Goal: Information Seeking & Learning: Learn about a topic

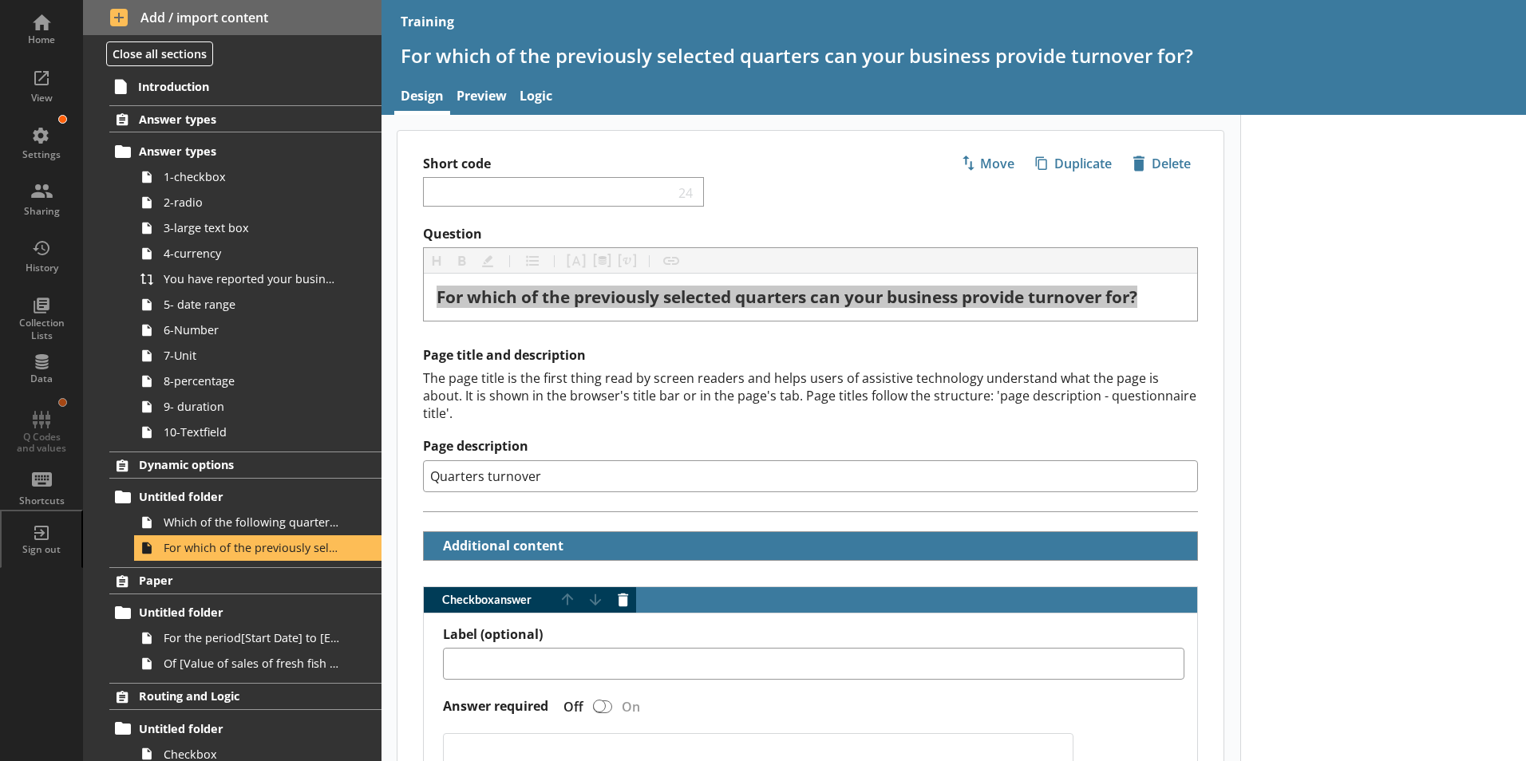
scroll to position [412, 0]
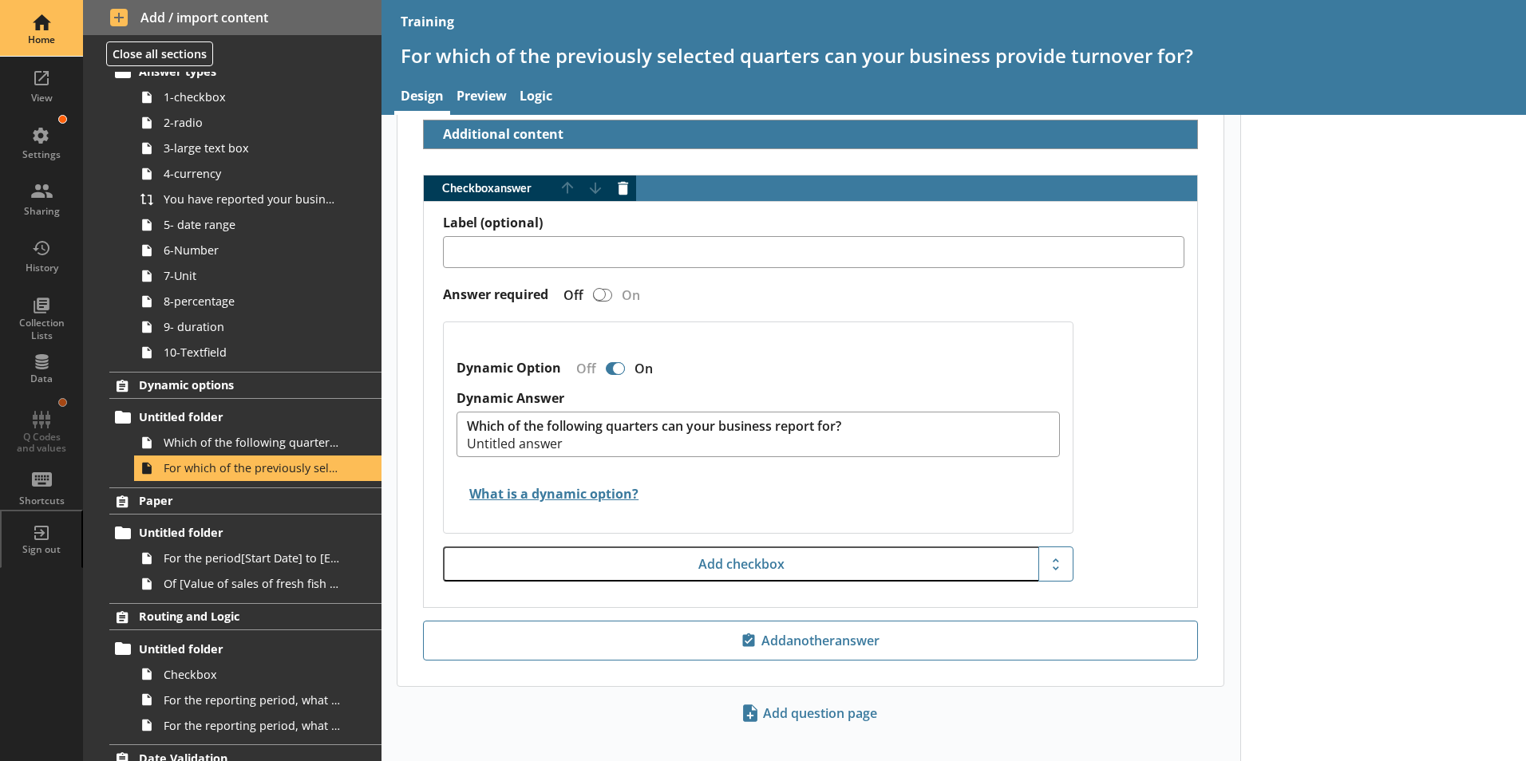
click at [34, 31] on div "Home" at bounding box center [42, 28] width 56 height 56
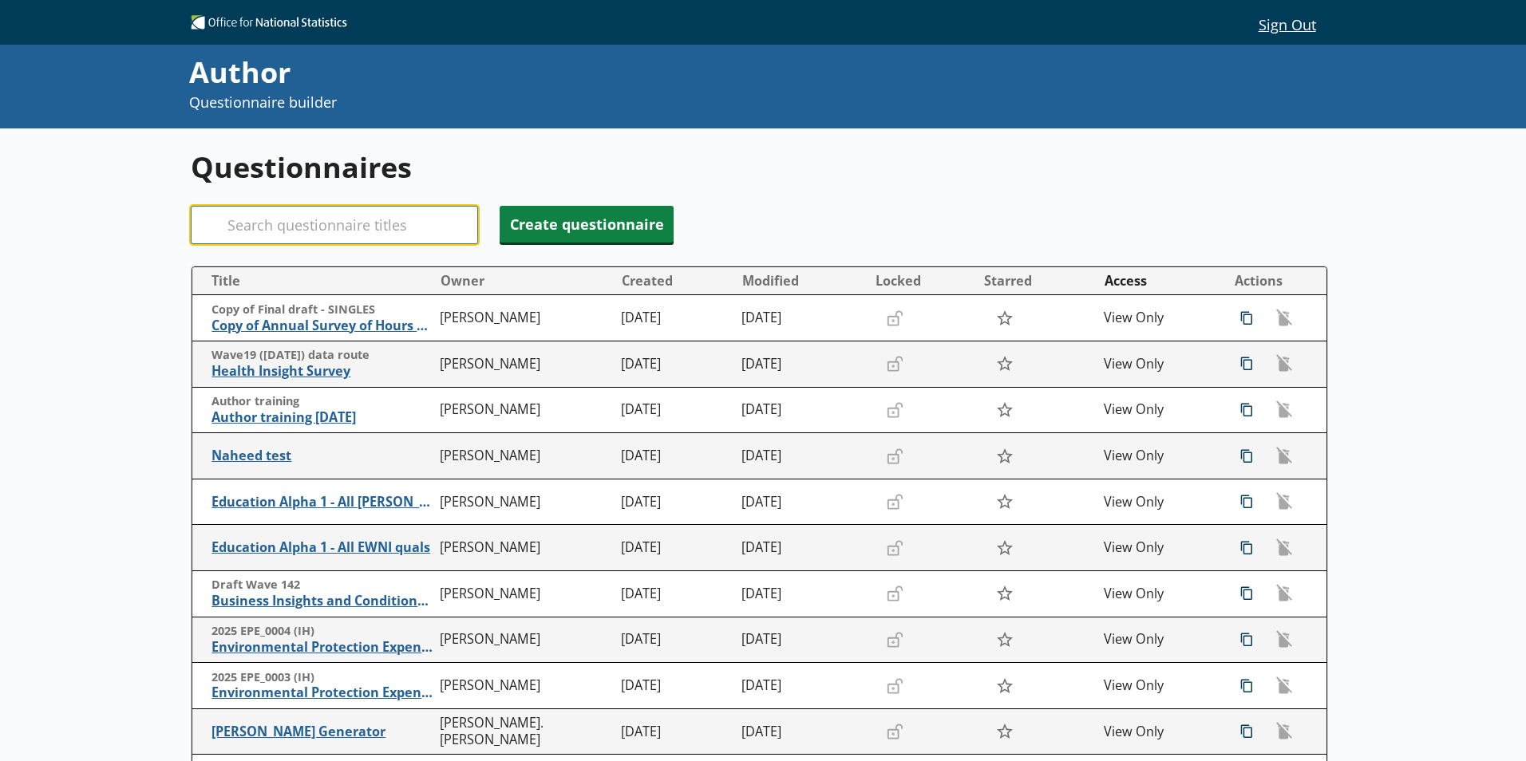
click at [288, 217] on input "Search" at bounding box center [334, 225] width 287 height 38
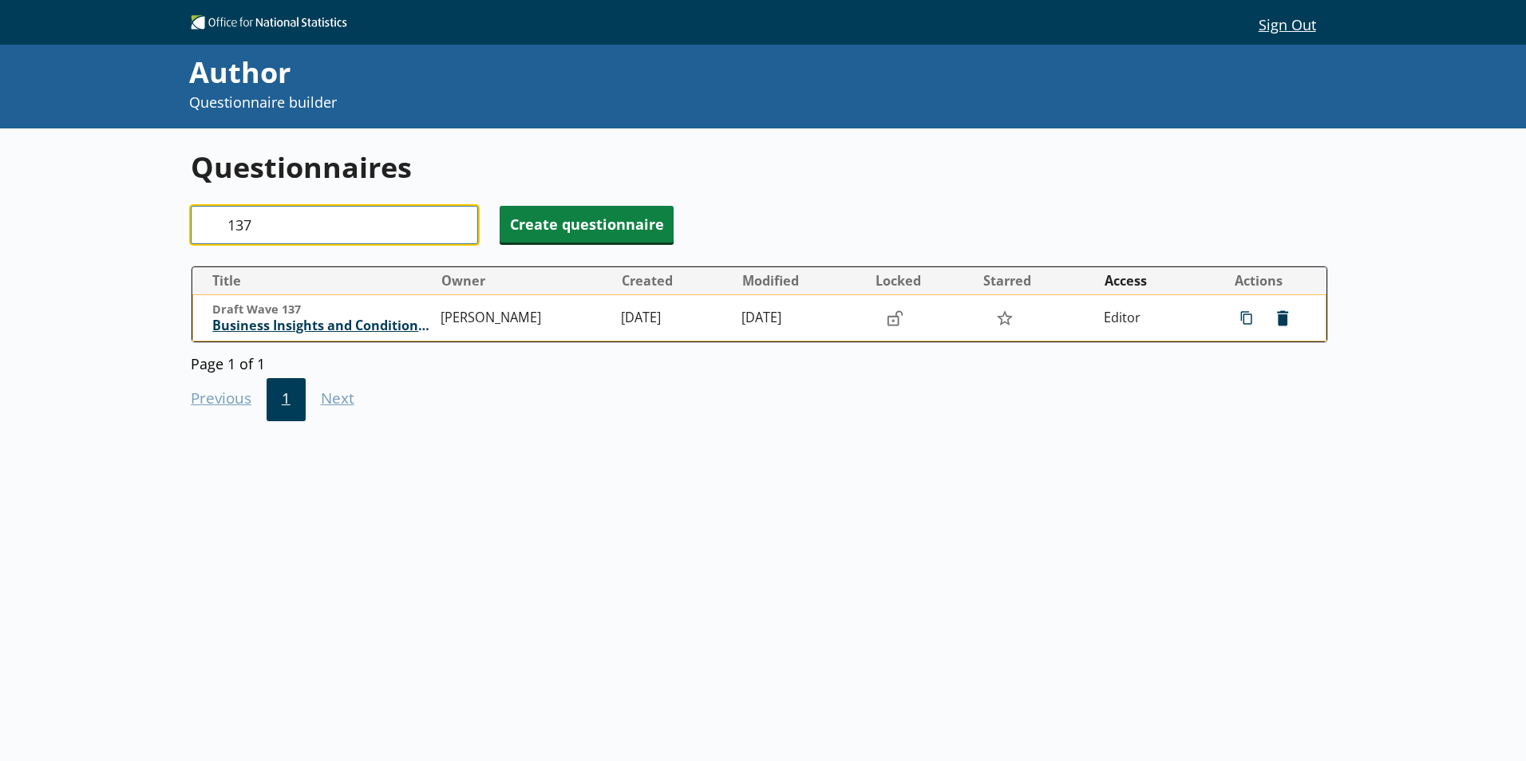
type input "137"
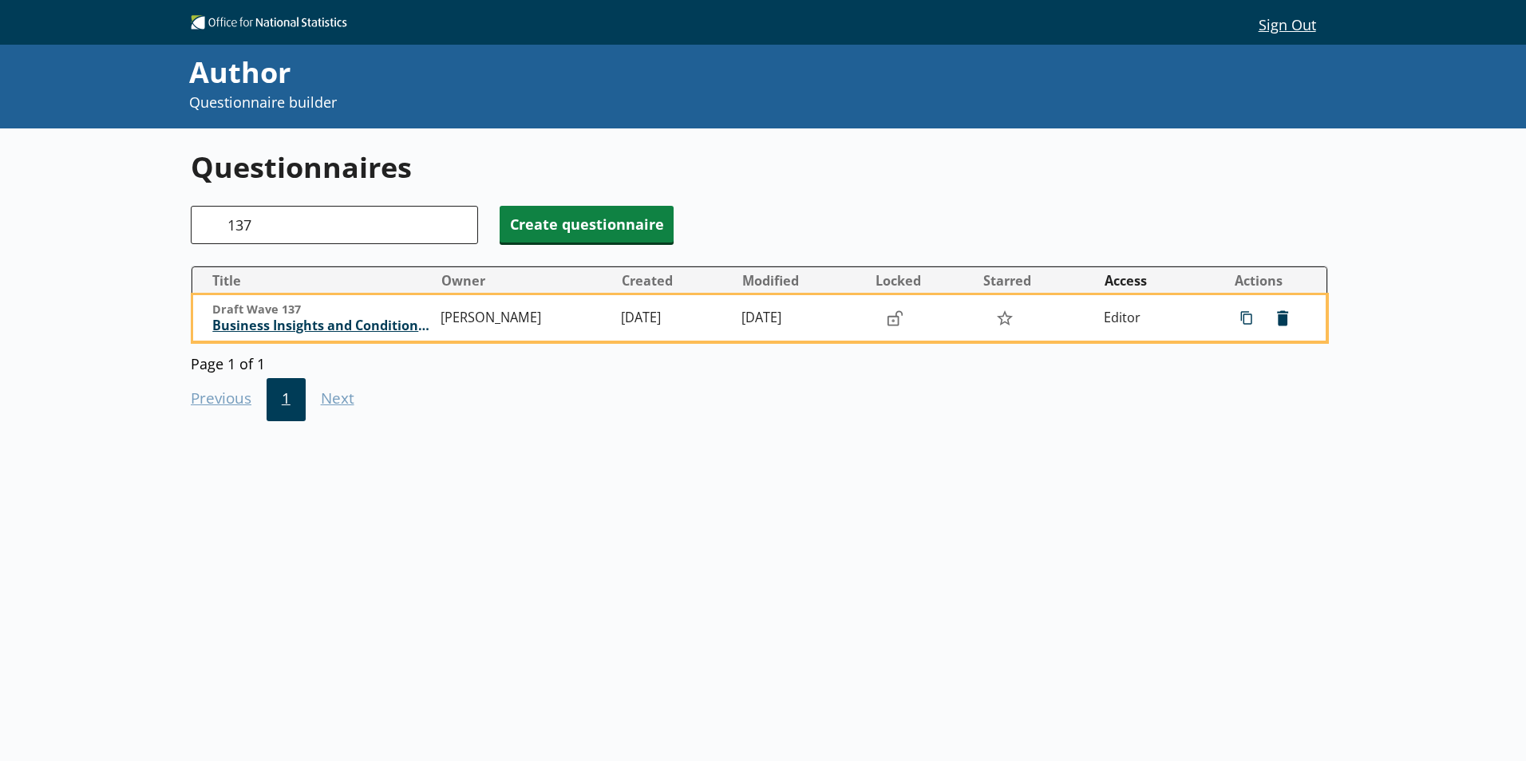
click at [322, 325] on span "Business Insights and Conditions Survey (BICS)" at bounding box center [322, 326] width 220 height 17
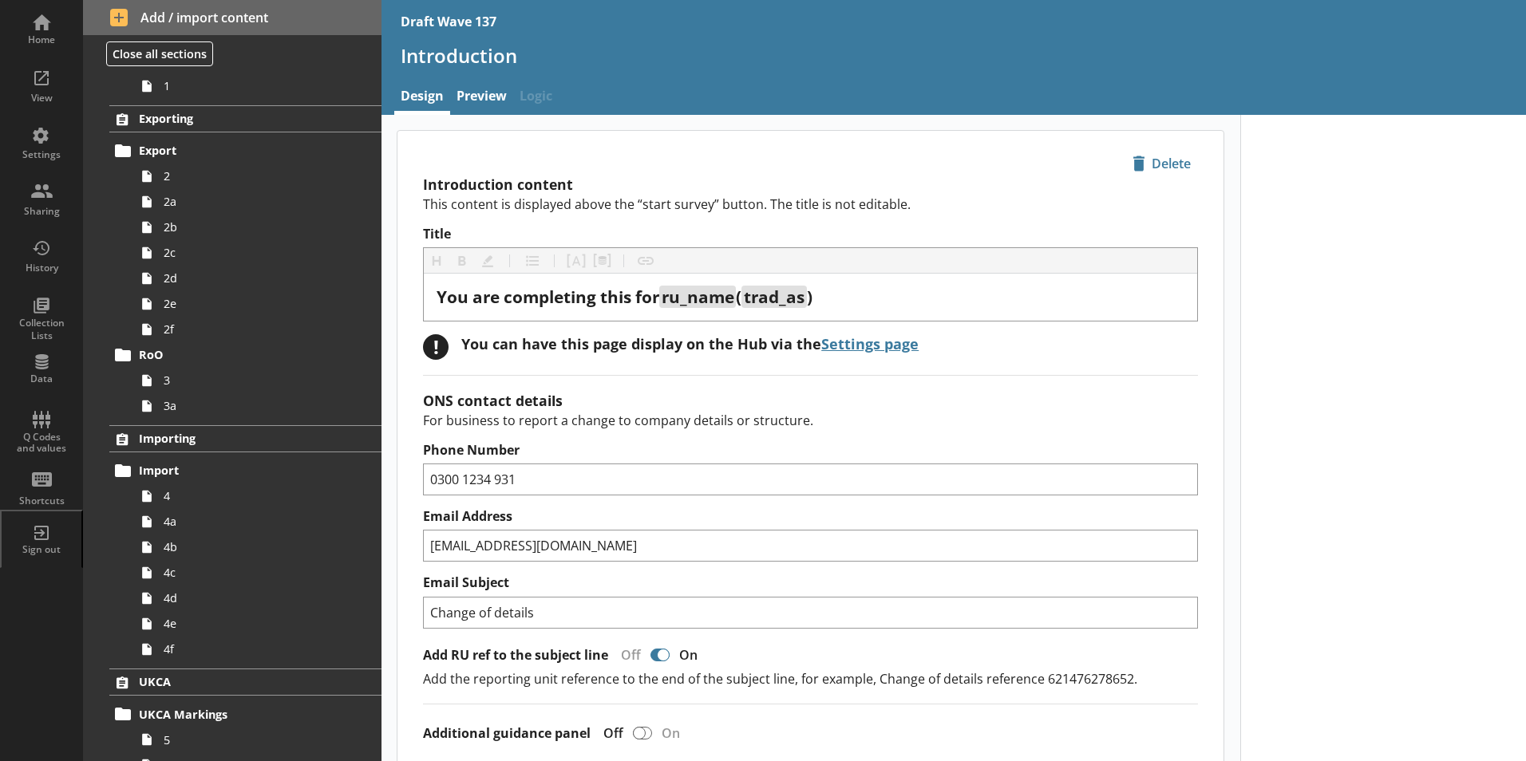
scroll to position [399, 0]
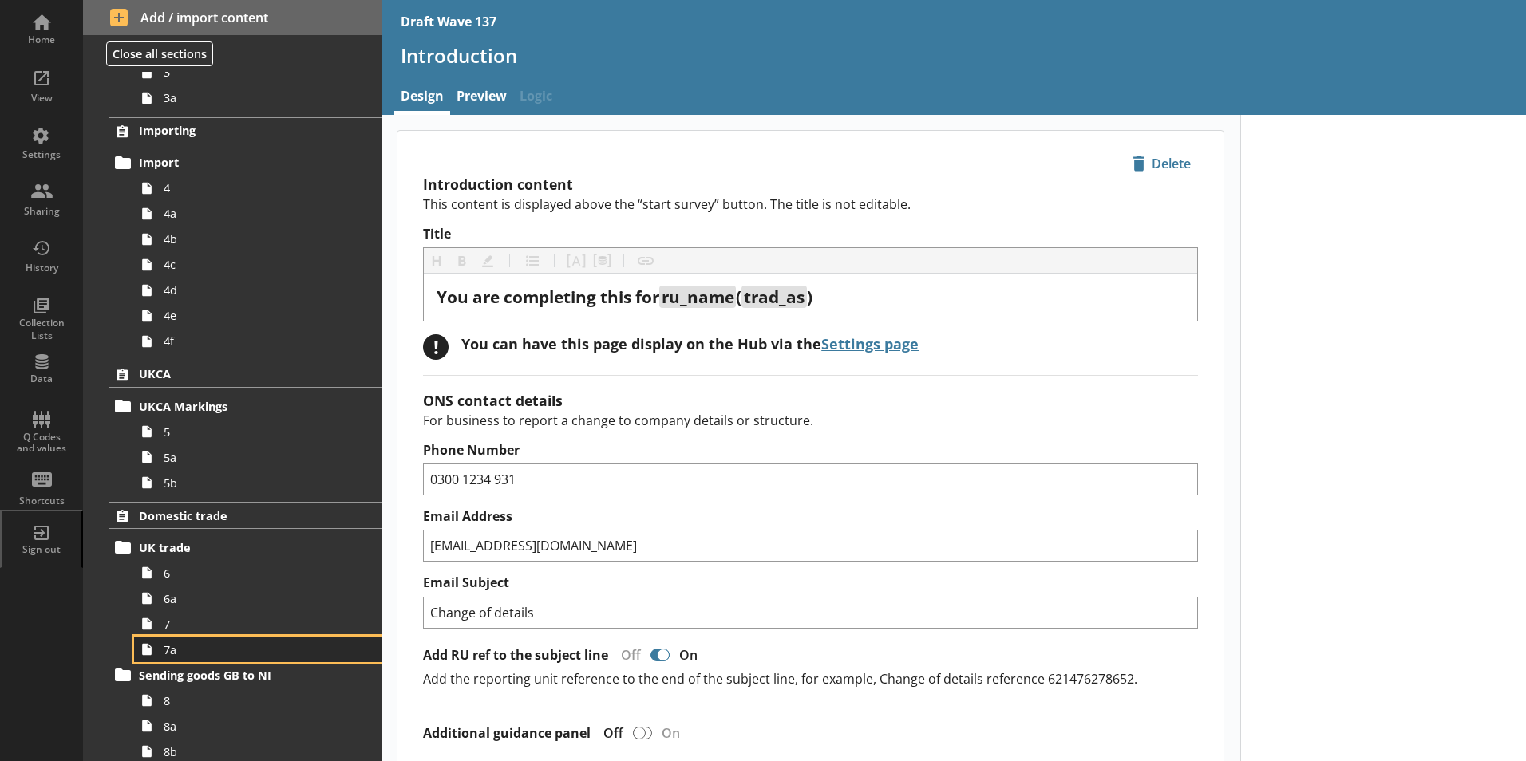
click at [172, 652] on span "7a" at bounding box center [252, 649] width 177 height 15
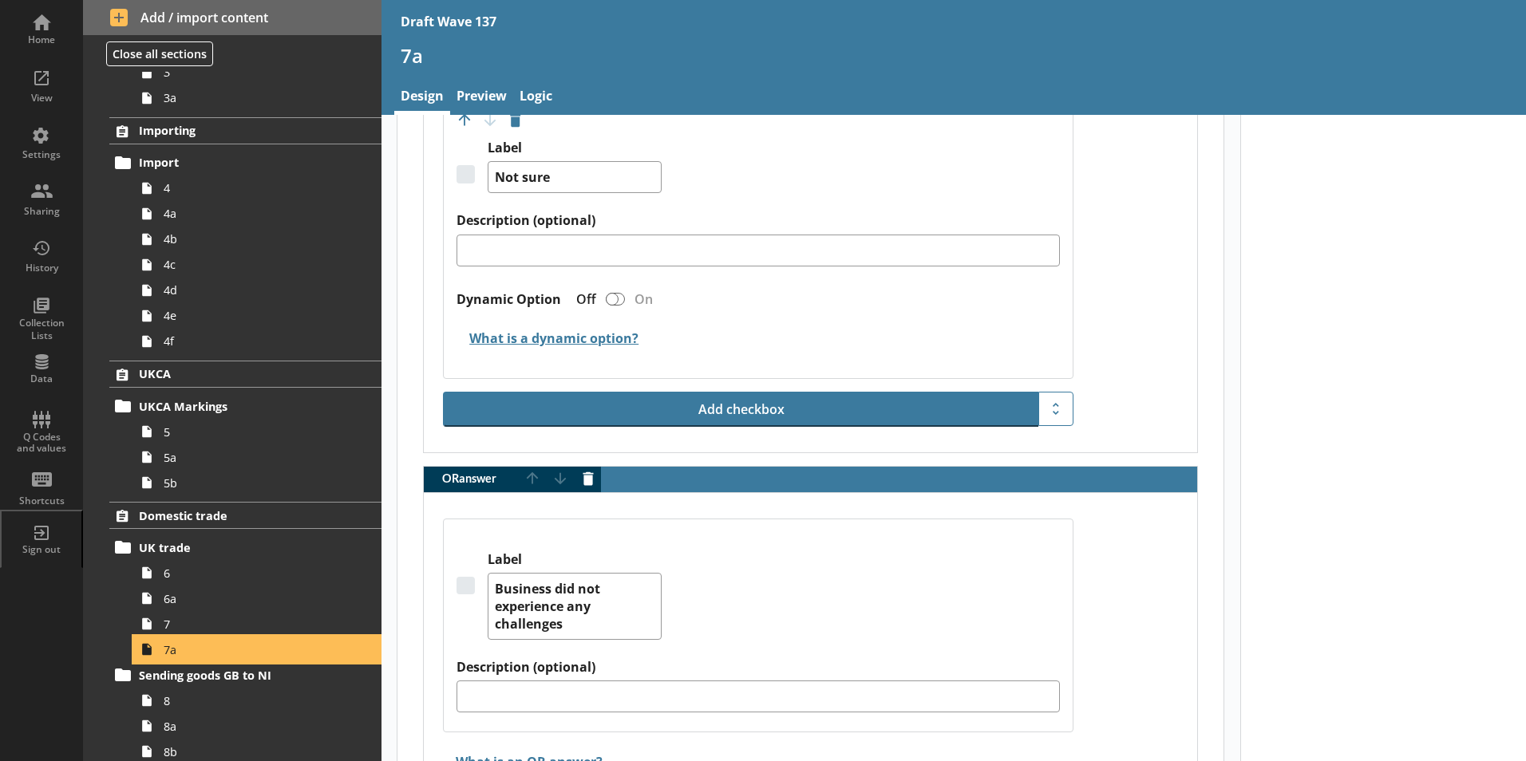
scroll to position [3811, 0]
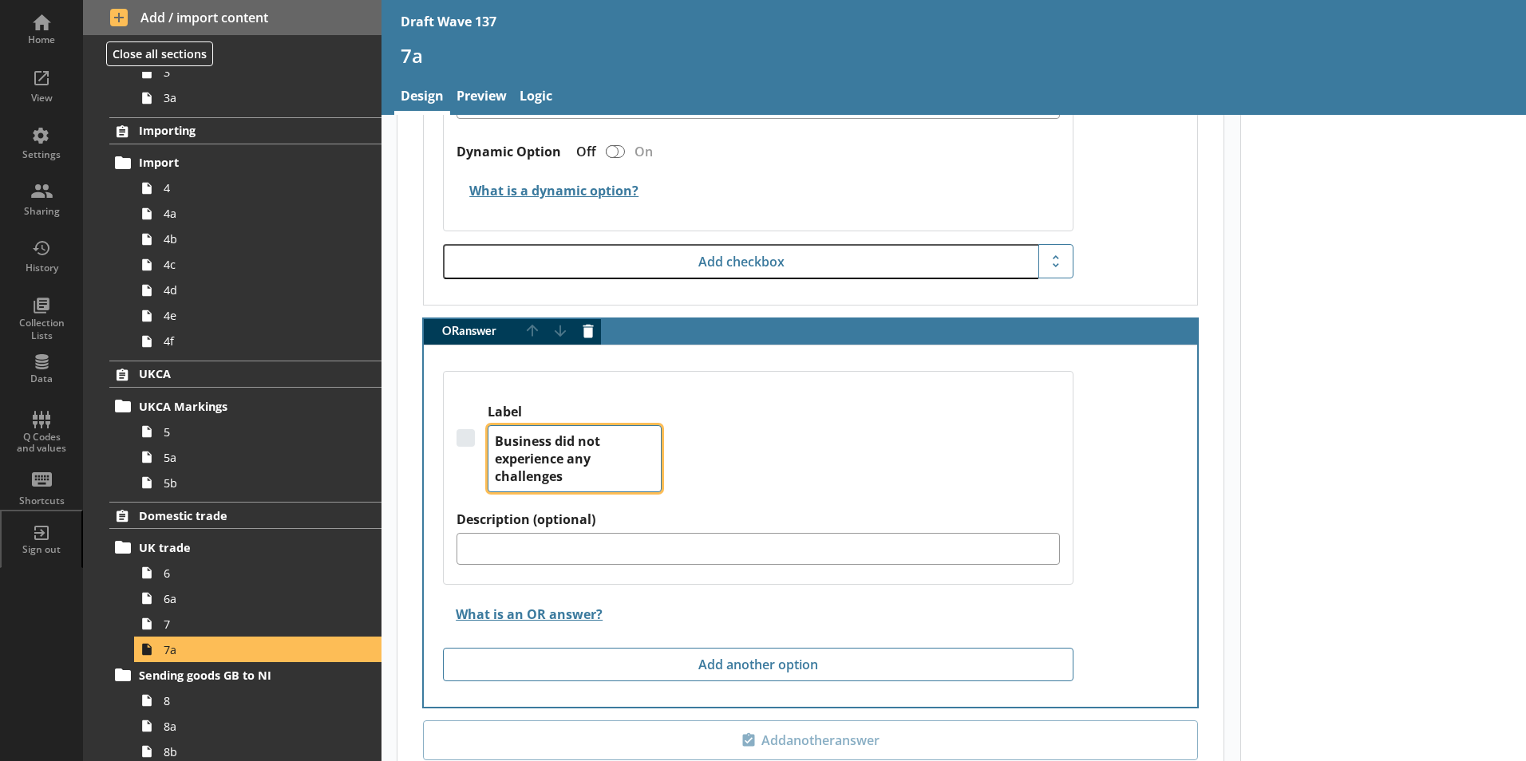
drag, startPoint x: 494, startPoint y: 405, endPoint x: 586, endPoint y: 453, distance: 103.2
click at [586, 453] on textarea "Business did not experience any challenges" at bounding box center [575, 458] width 174 height 67
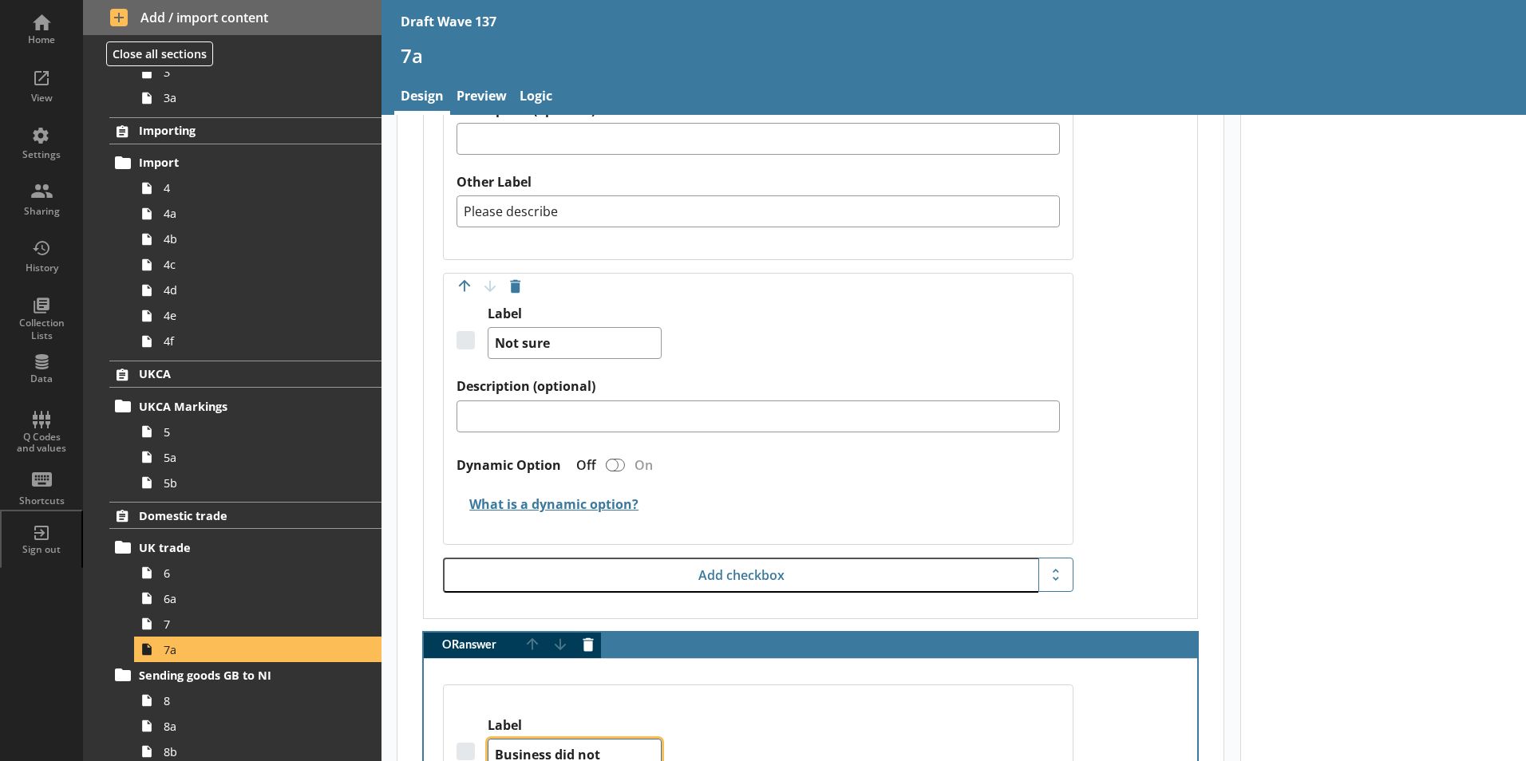
scroll to position [3492, 0]
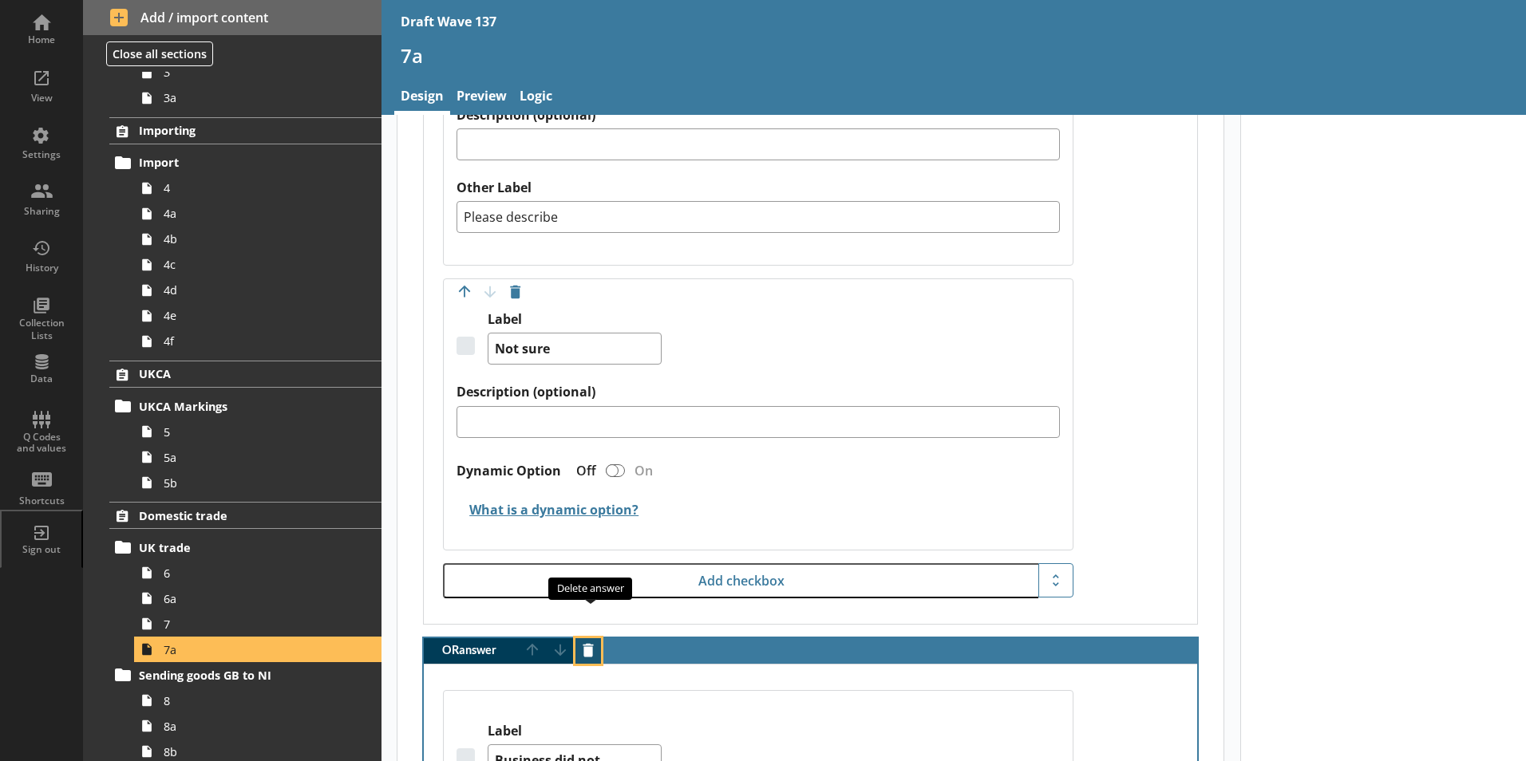
click at [585, 638] on button "Delete answer" at bounding box center [588, 651] width 26 height 26
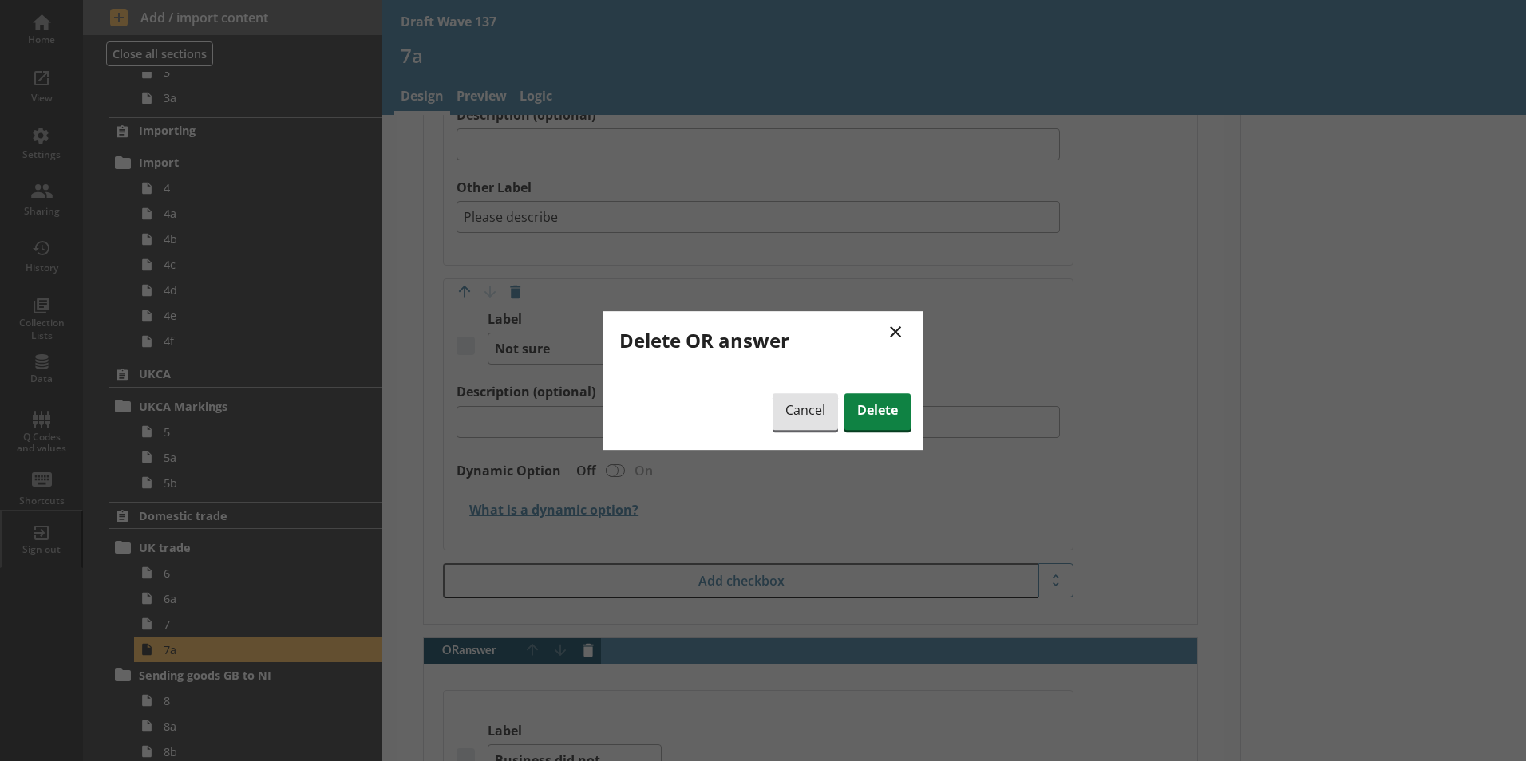
click at [903, 329] on button "×" at bounding box center [896, 331] width 30 height 36
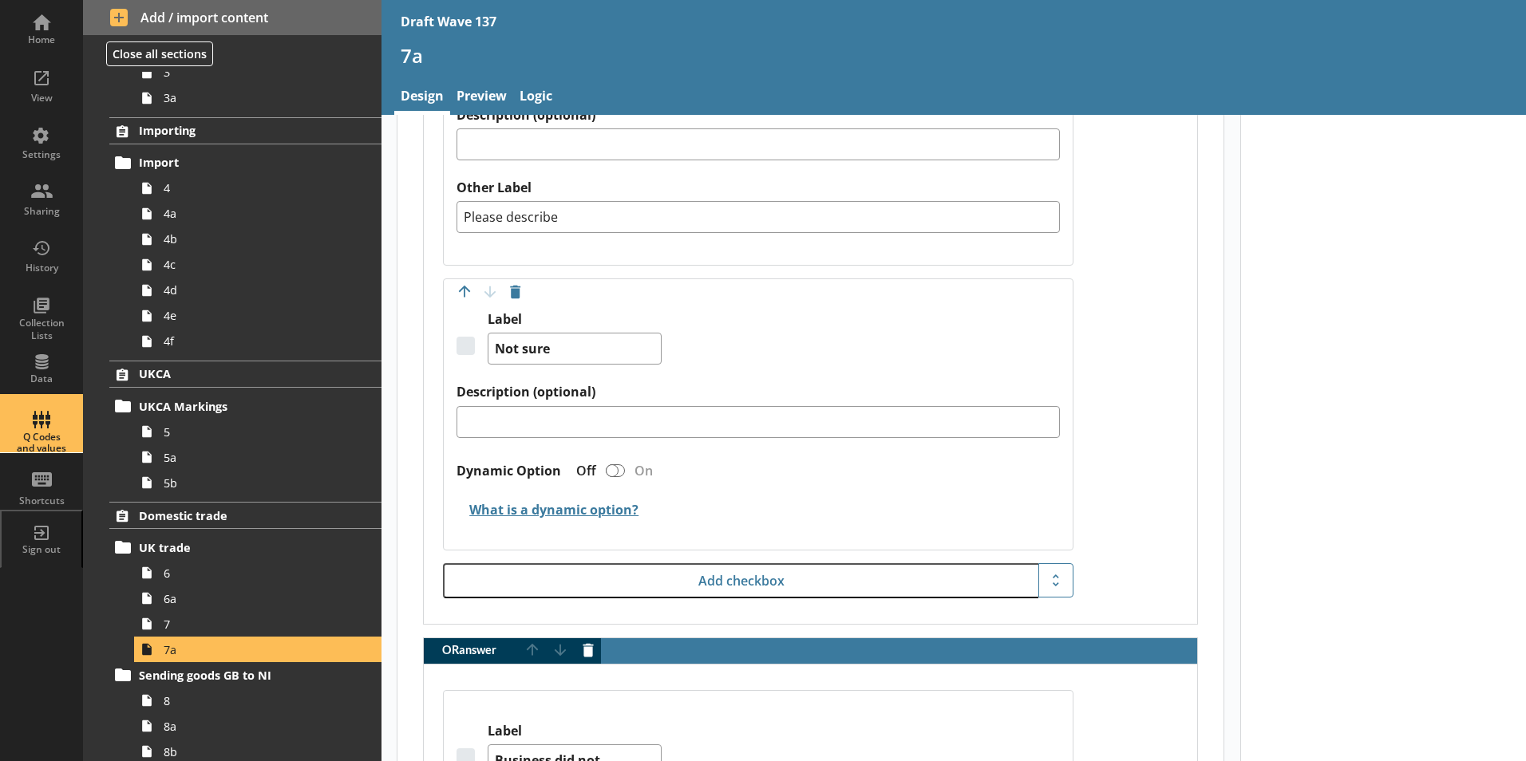
click at [38, 433] on div "Q Codes and values" at bounding box center [42, 425] width 56 height 56
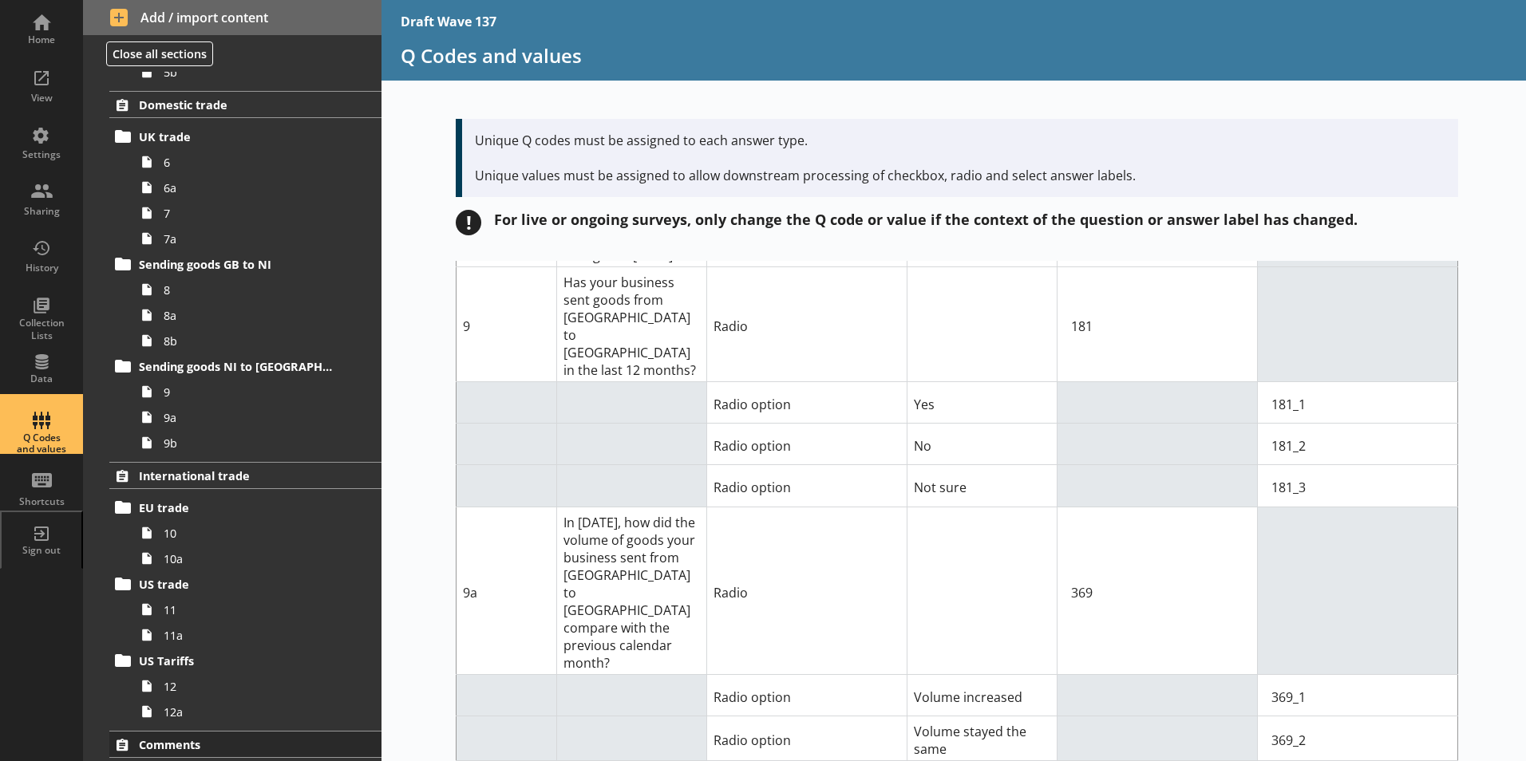
scroll to position [903, 0]
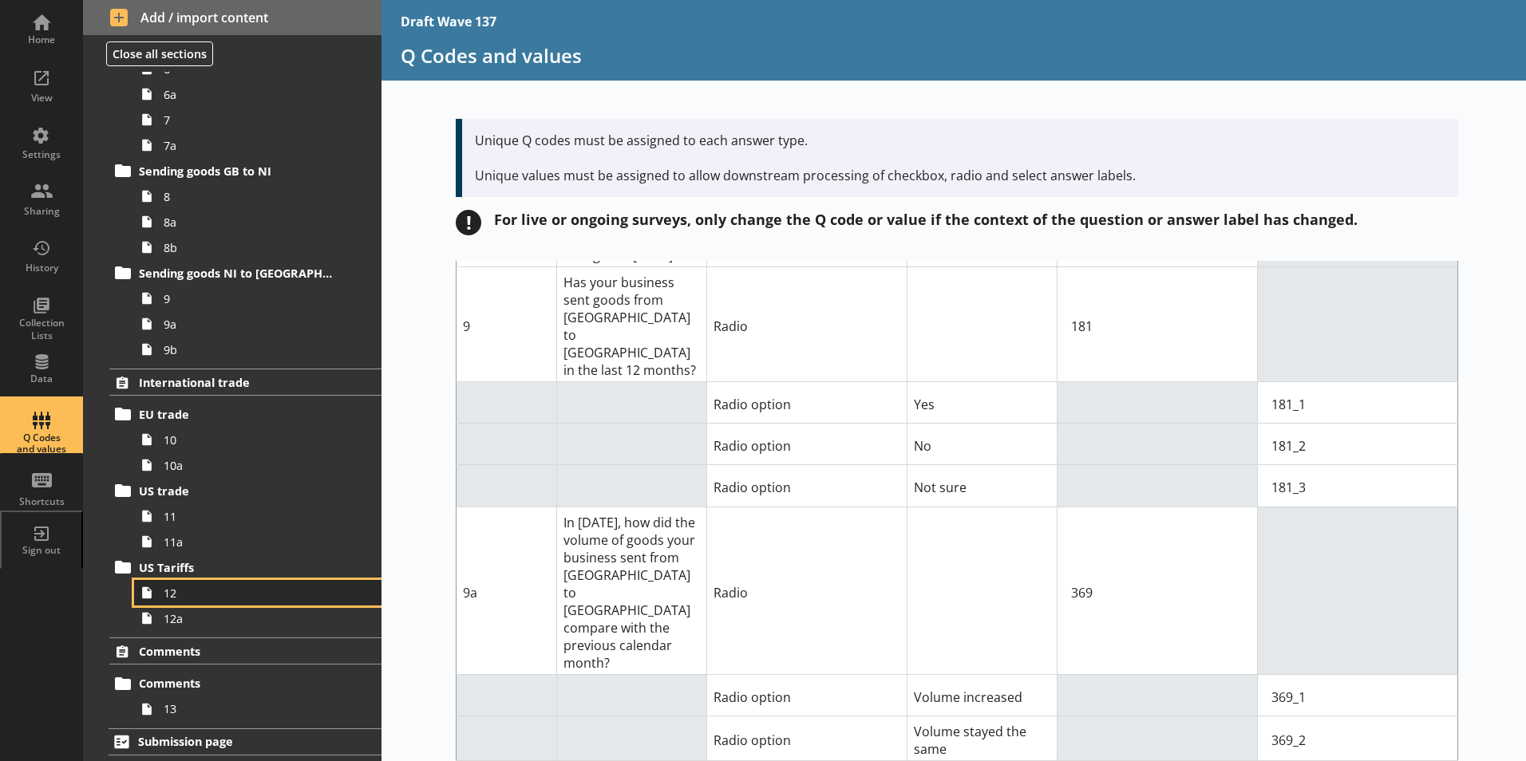
click at [182, 599] on span "12" at bounding box center [252, 593] width 177 height 15
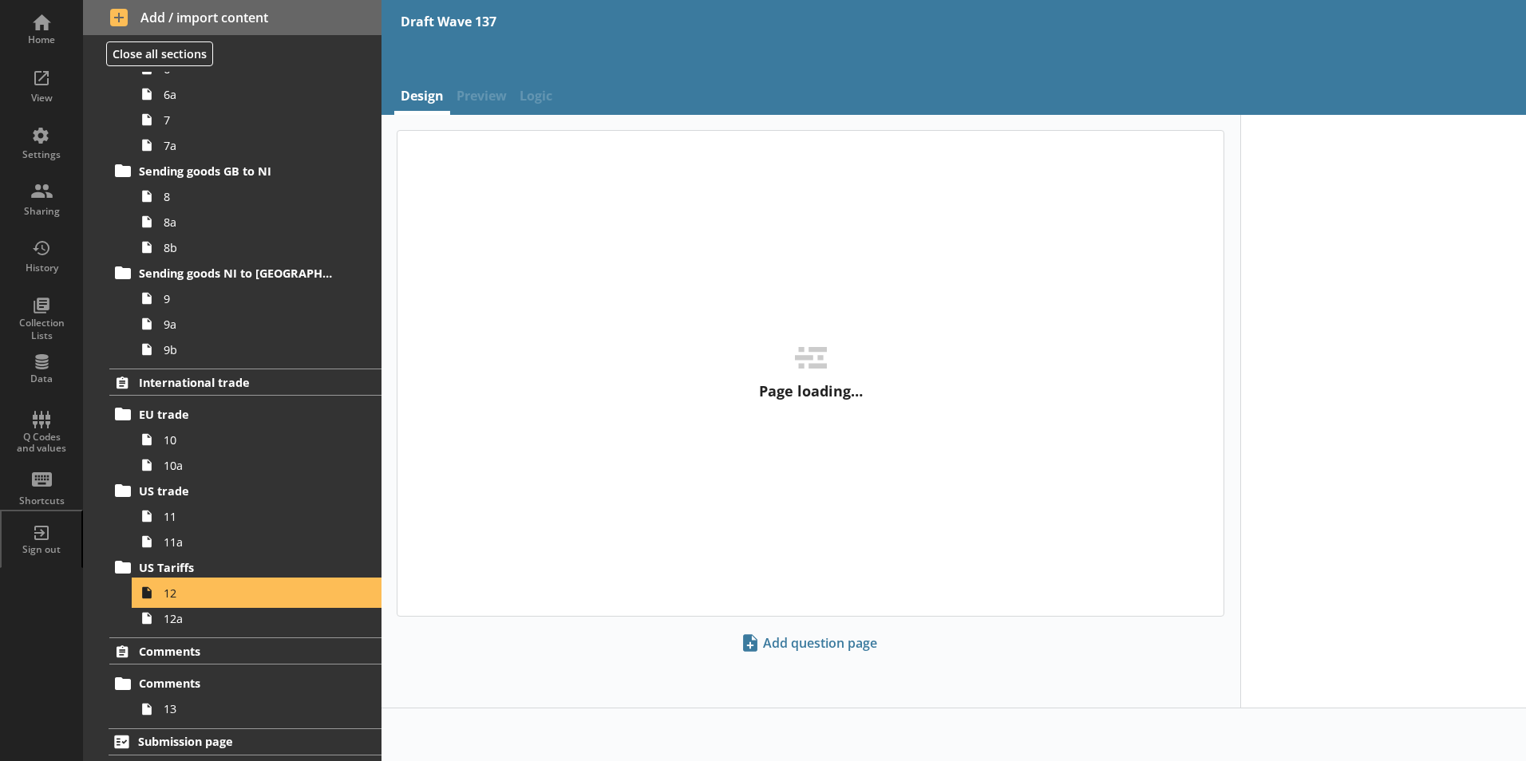
type textarea "x"
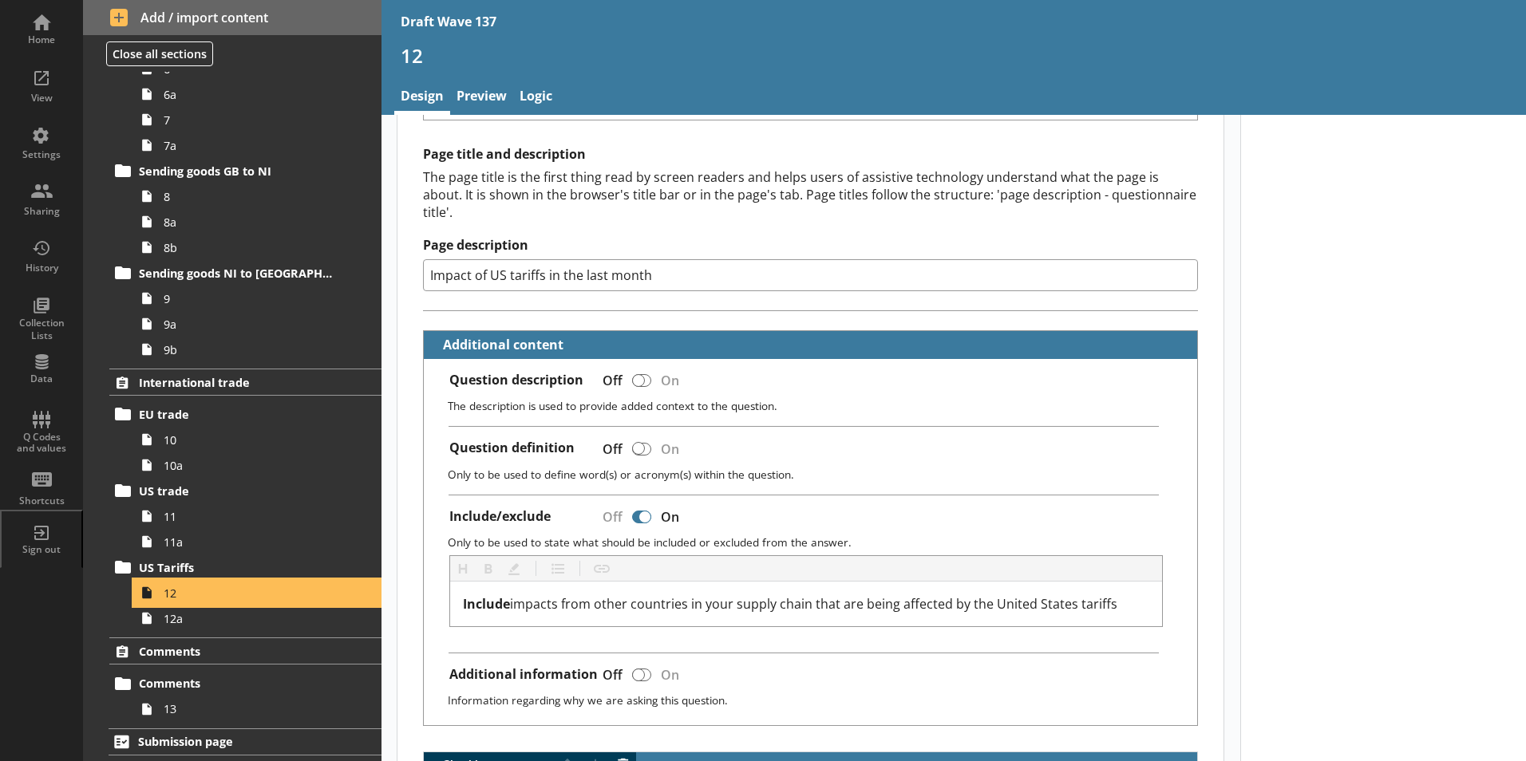
scroll to position [319, 0]
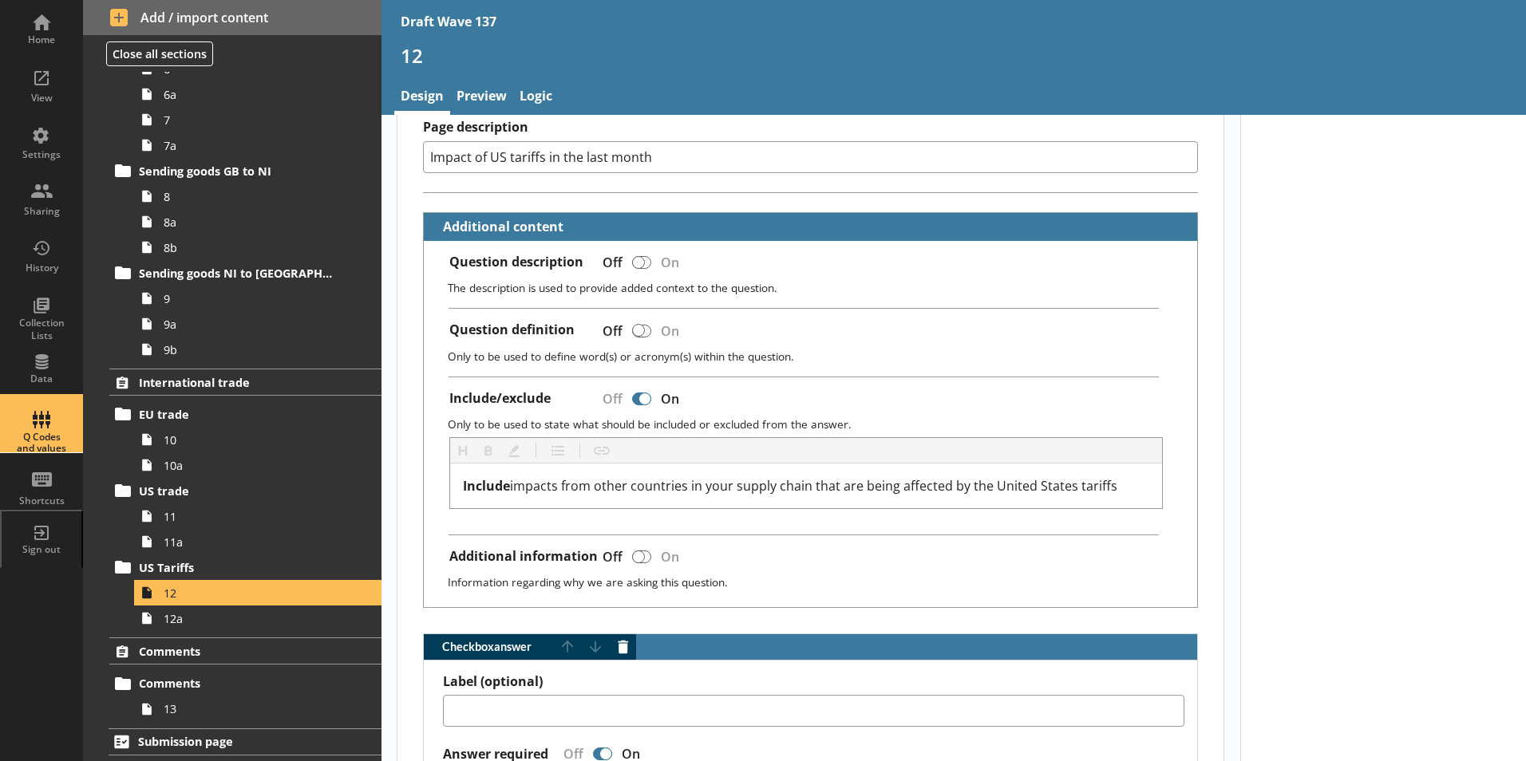
click at [45, 449] on div "Q Codes and values" at bounding box center [42, 443] width 56 height 23
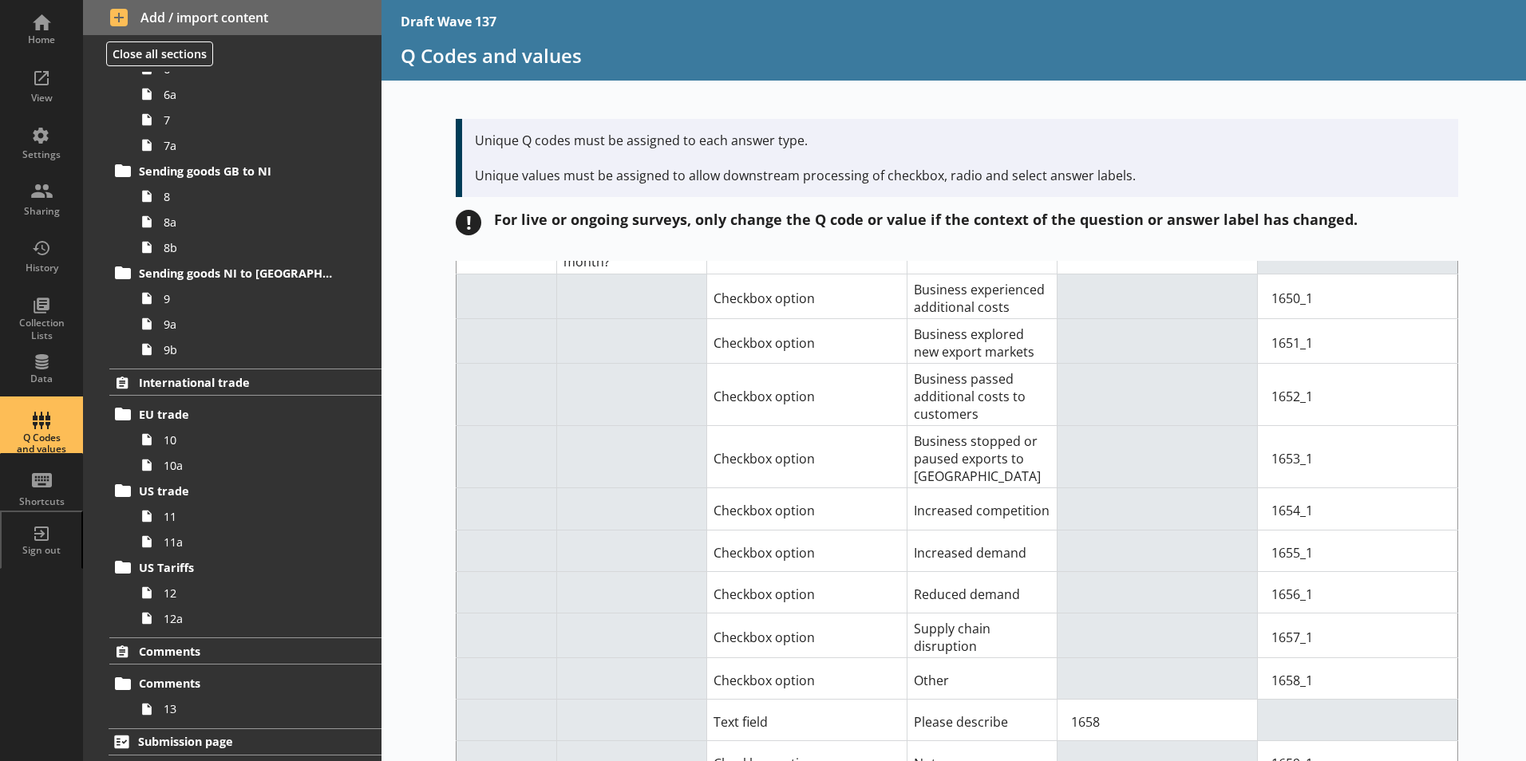
scroll to position [12949, 0]
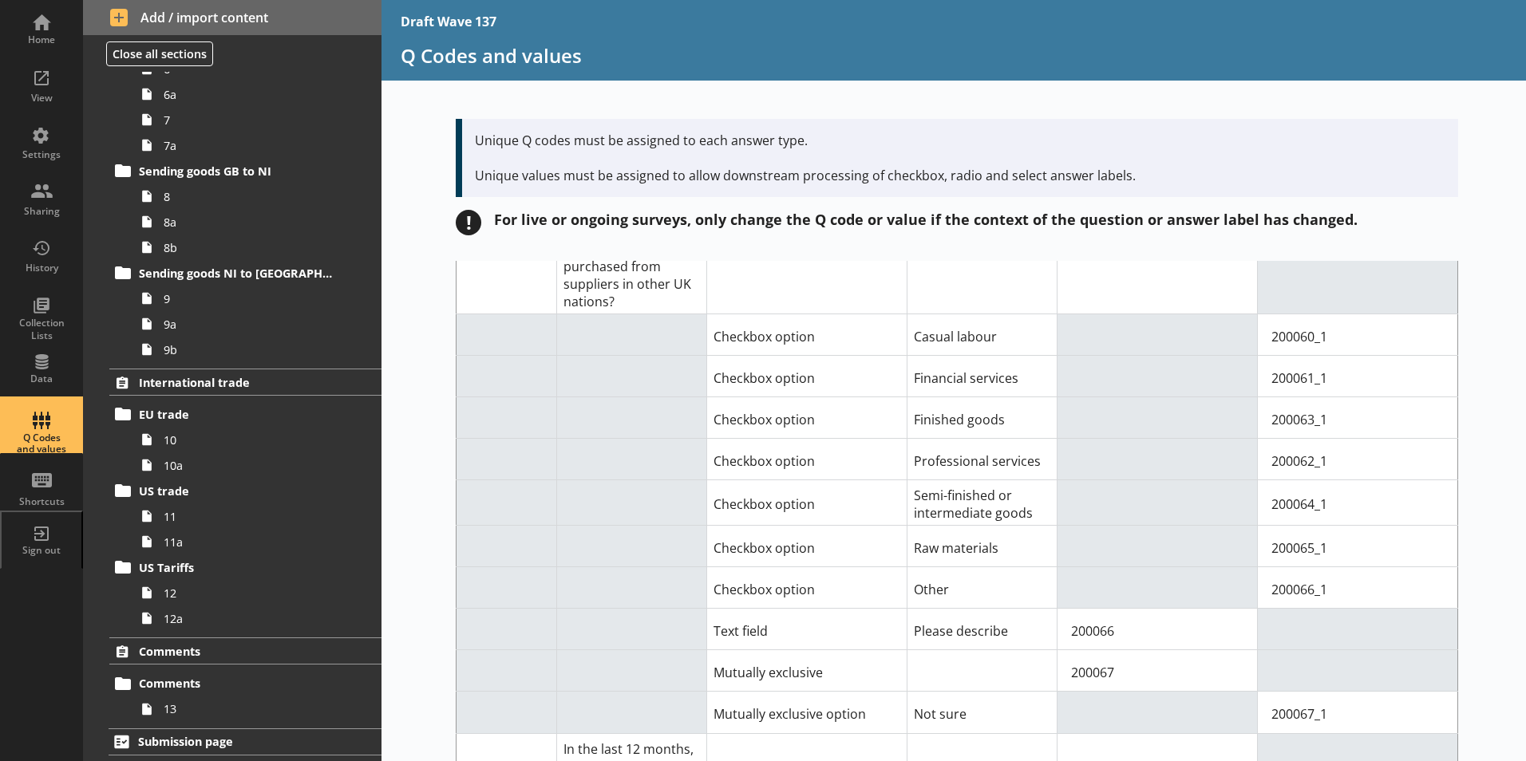
scroll to position [8380, 0]
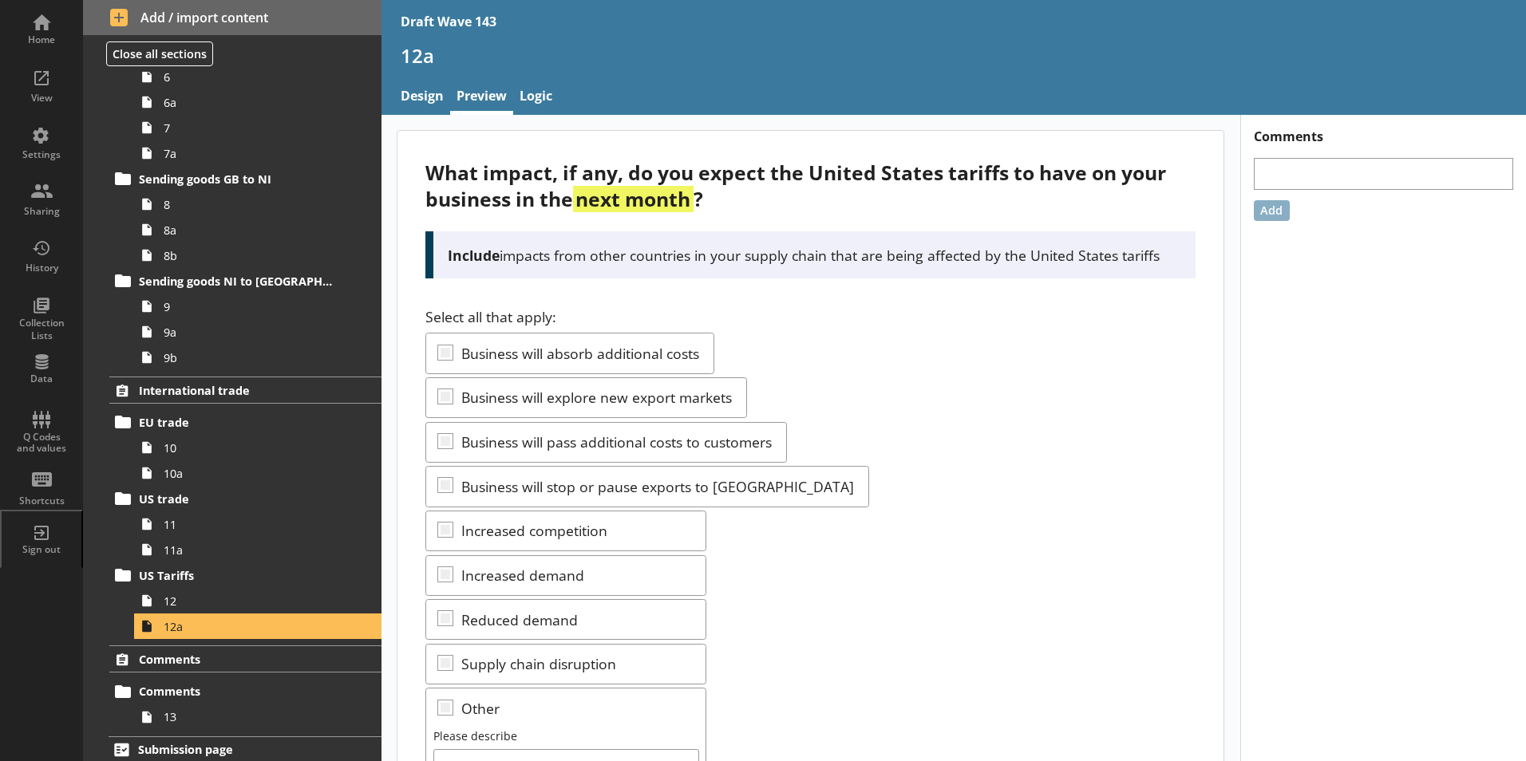
scroll to position [903, 0]
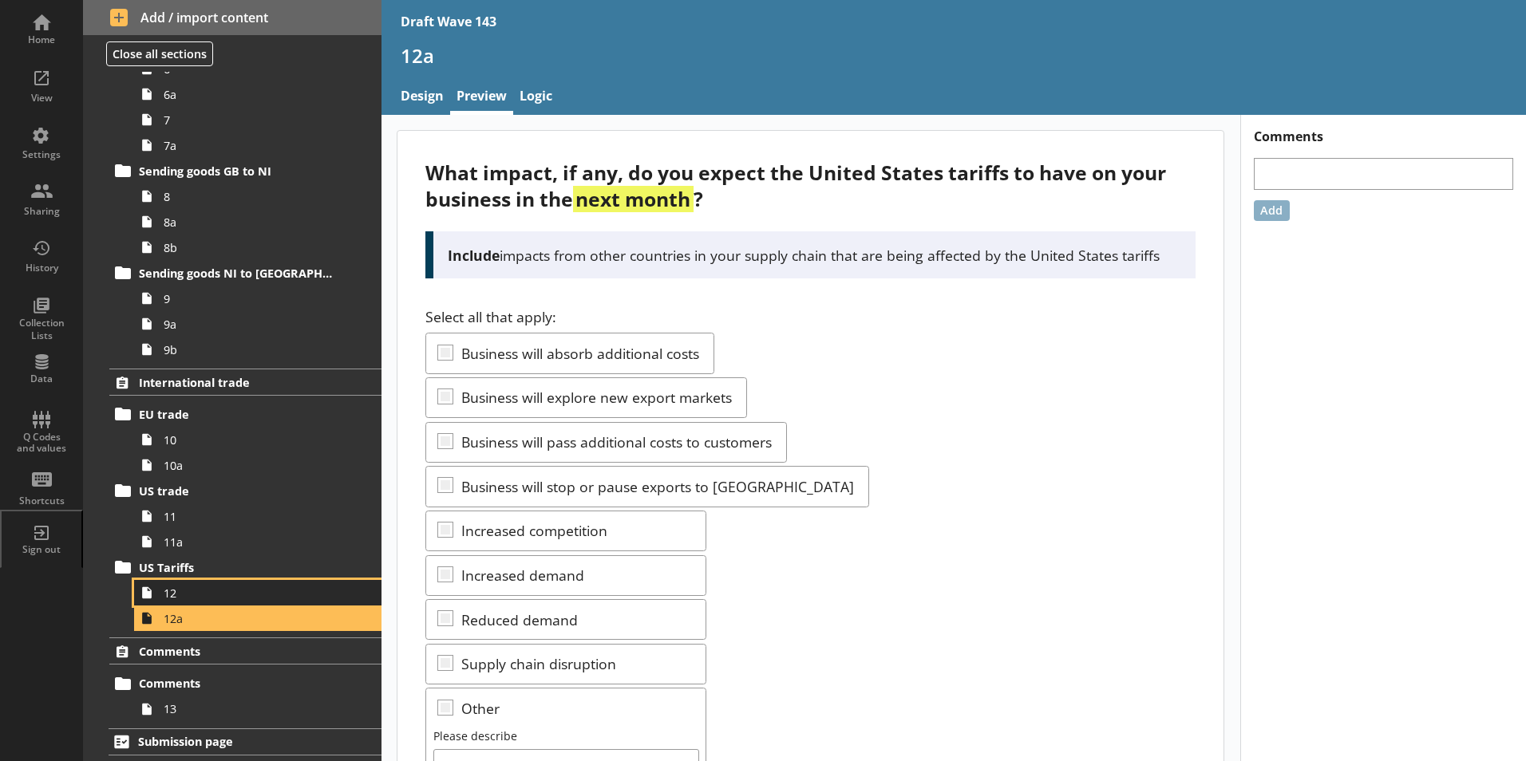
click at [180, 597] on span "12" at bounding box center [252, 593] width 177 height 15
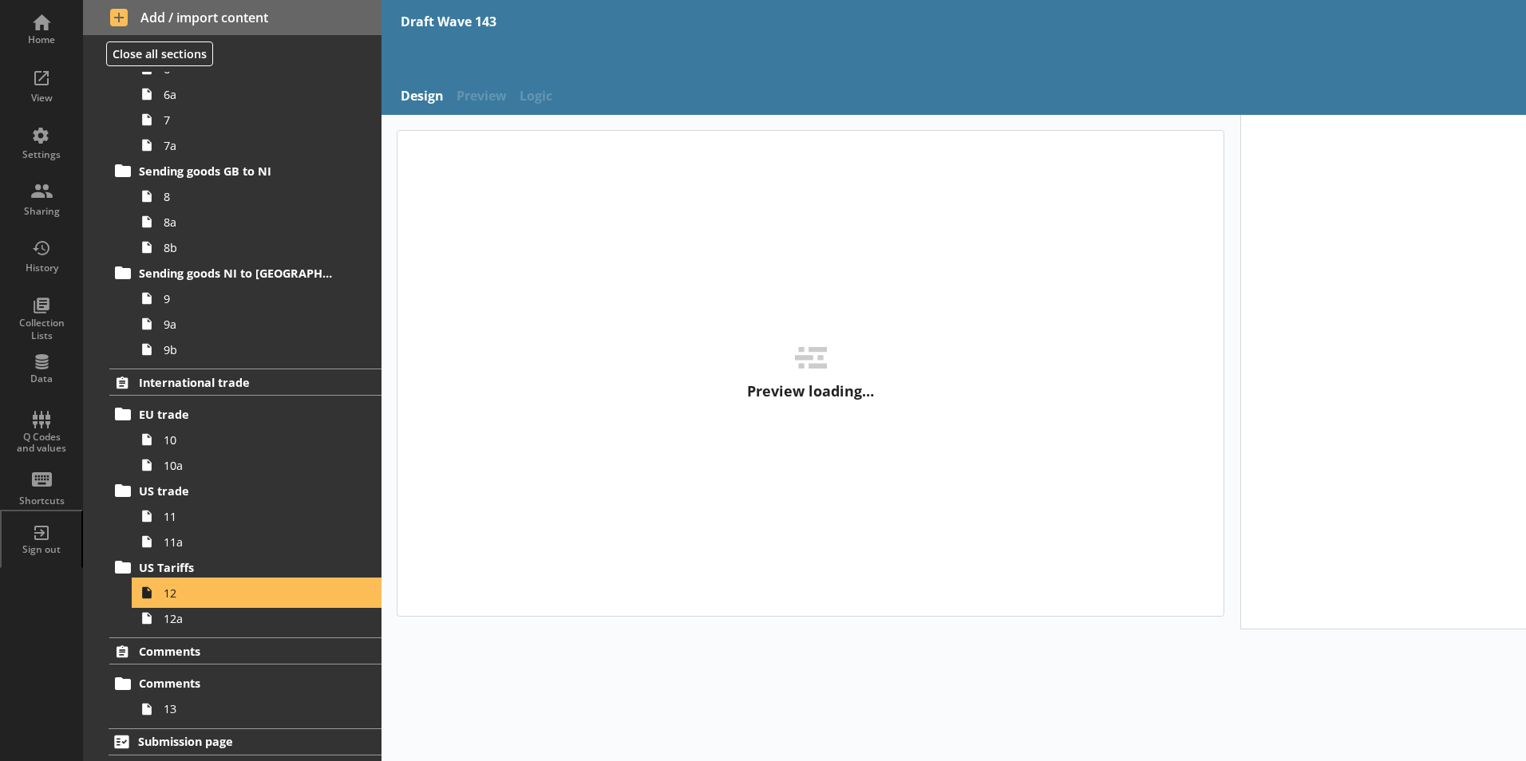
click at [180, 597] on span "12" at bounding box center [252, 593] width 177 height 15
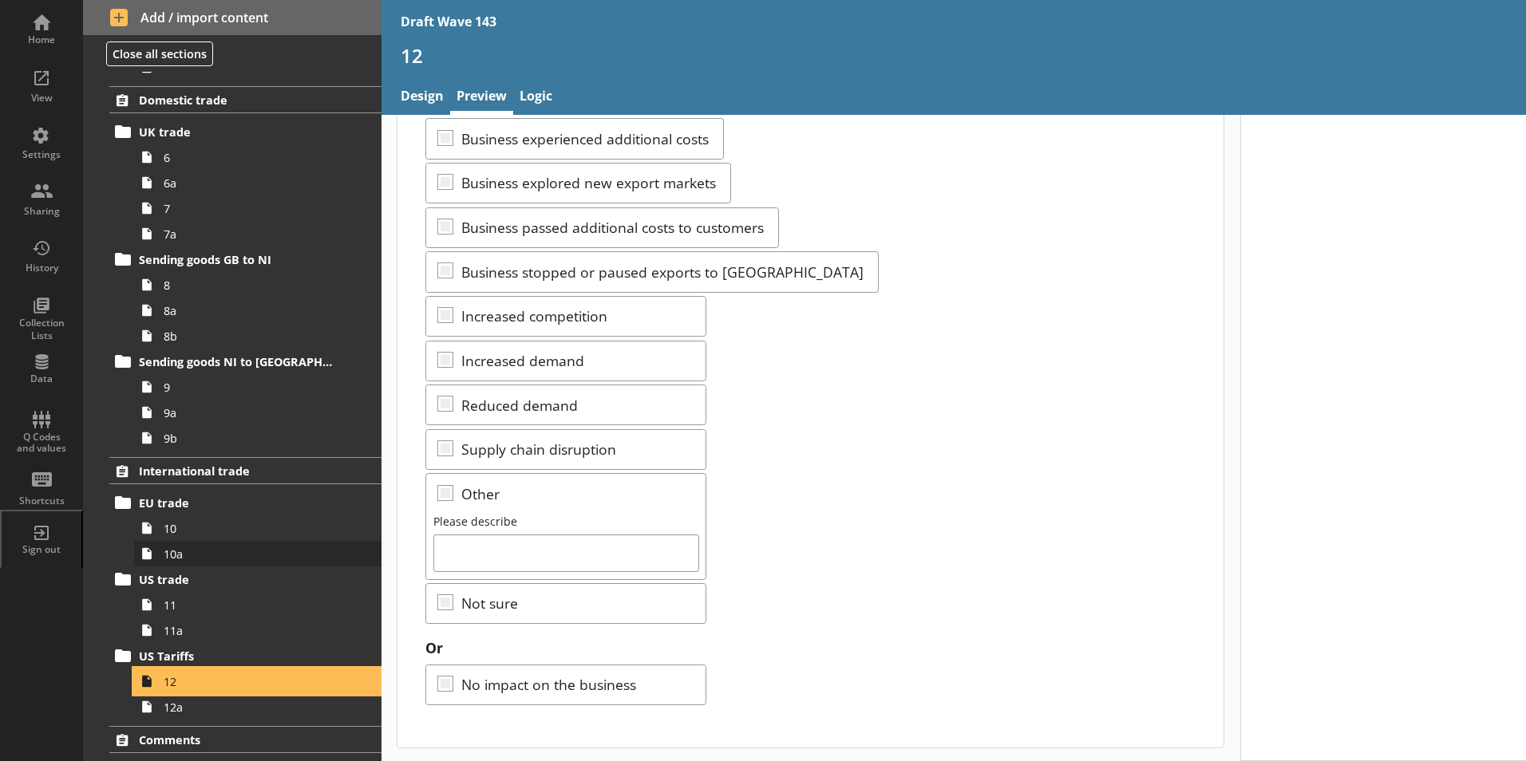
scroll to position [584, 0]
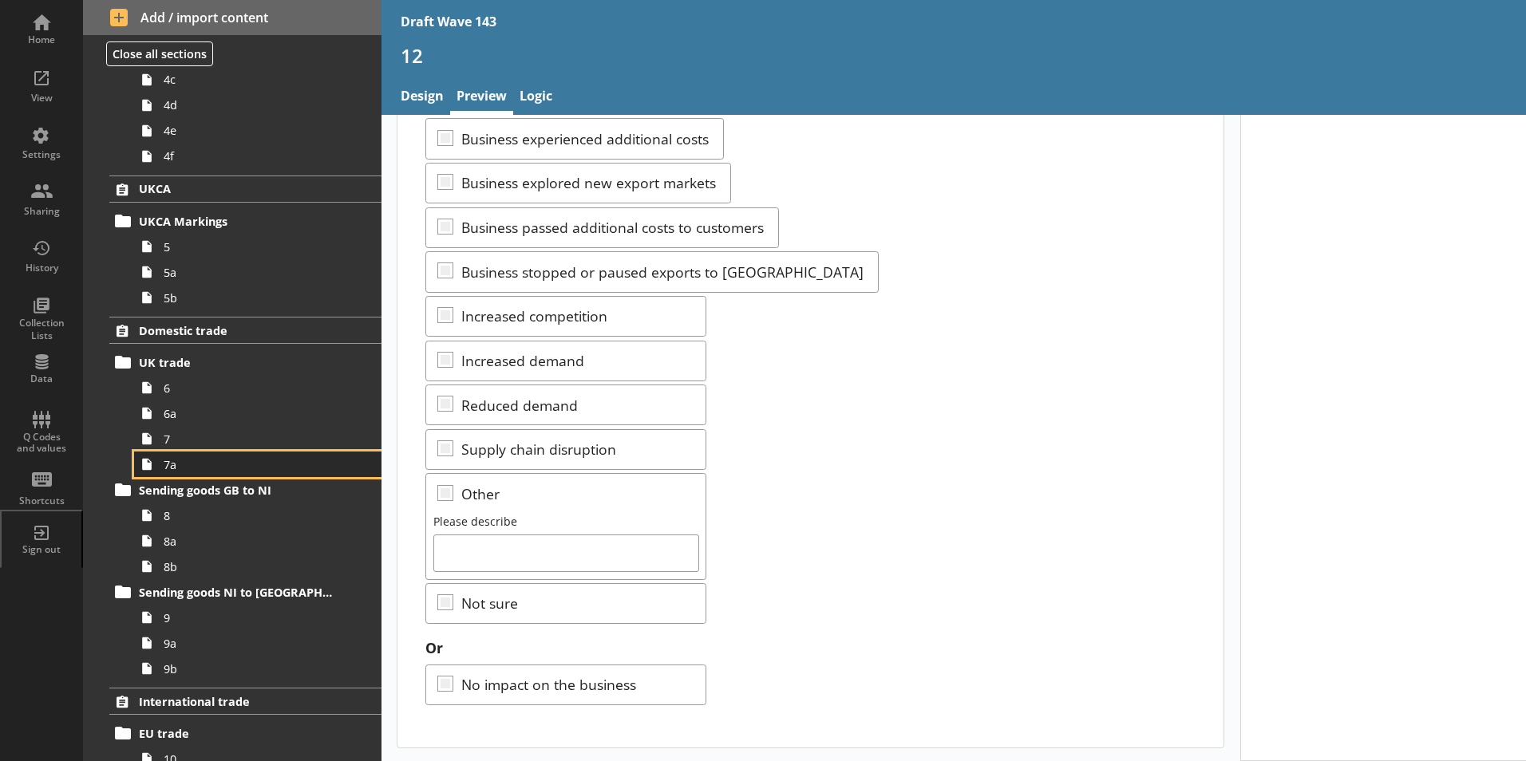
click at [180, 470] on span "7a" at bounding box center [252, 464] width 177 height 15
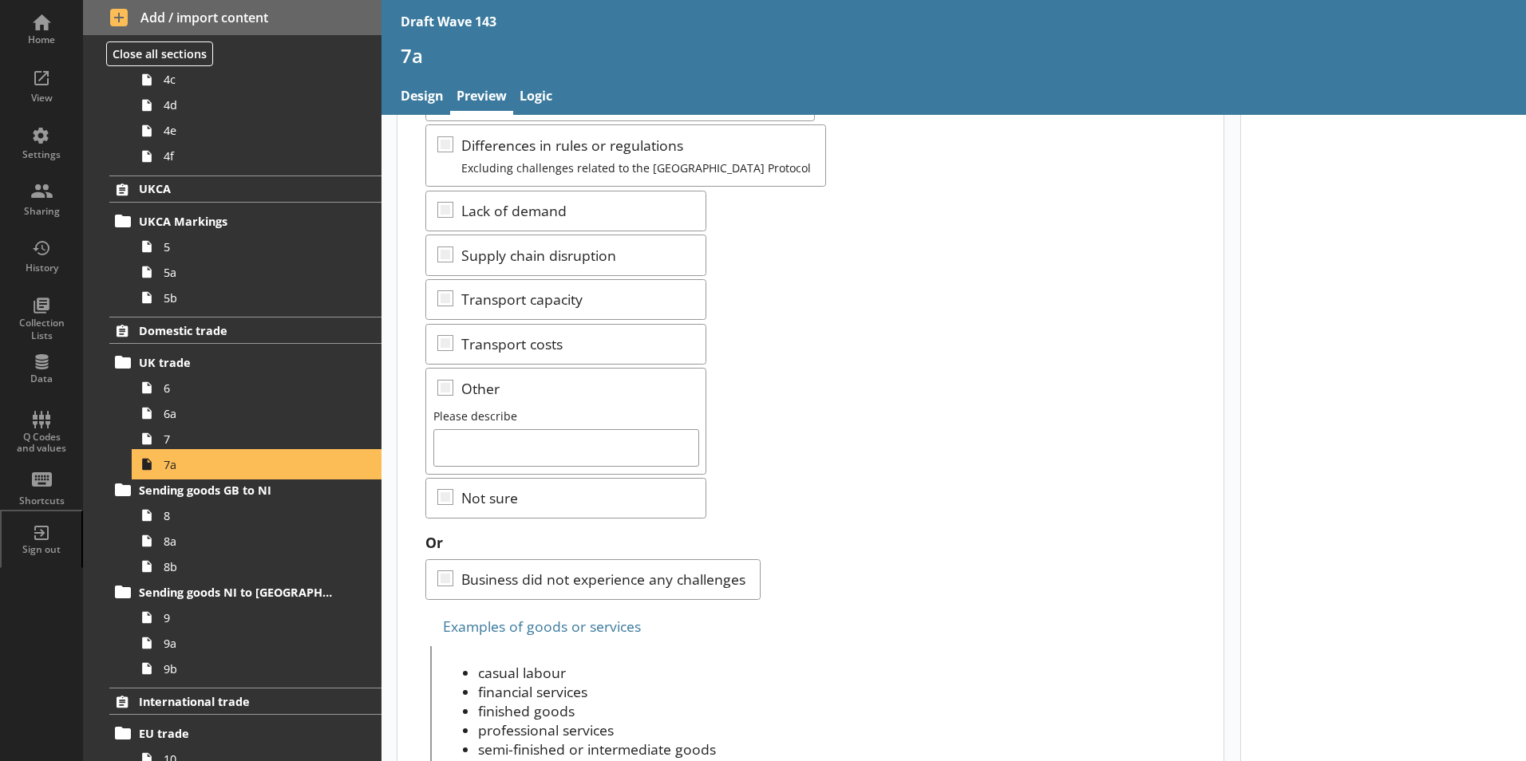
scroll to position [459, 0]
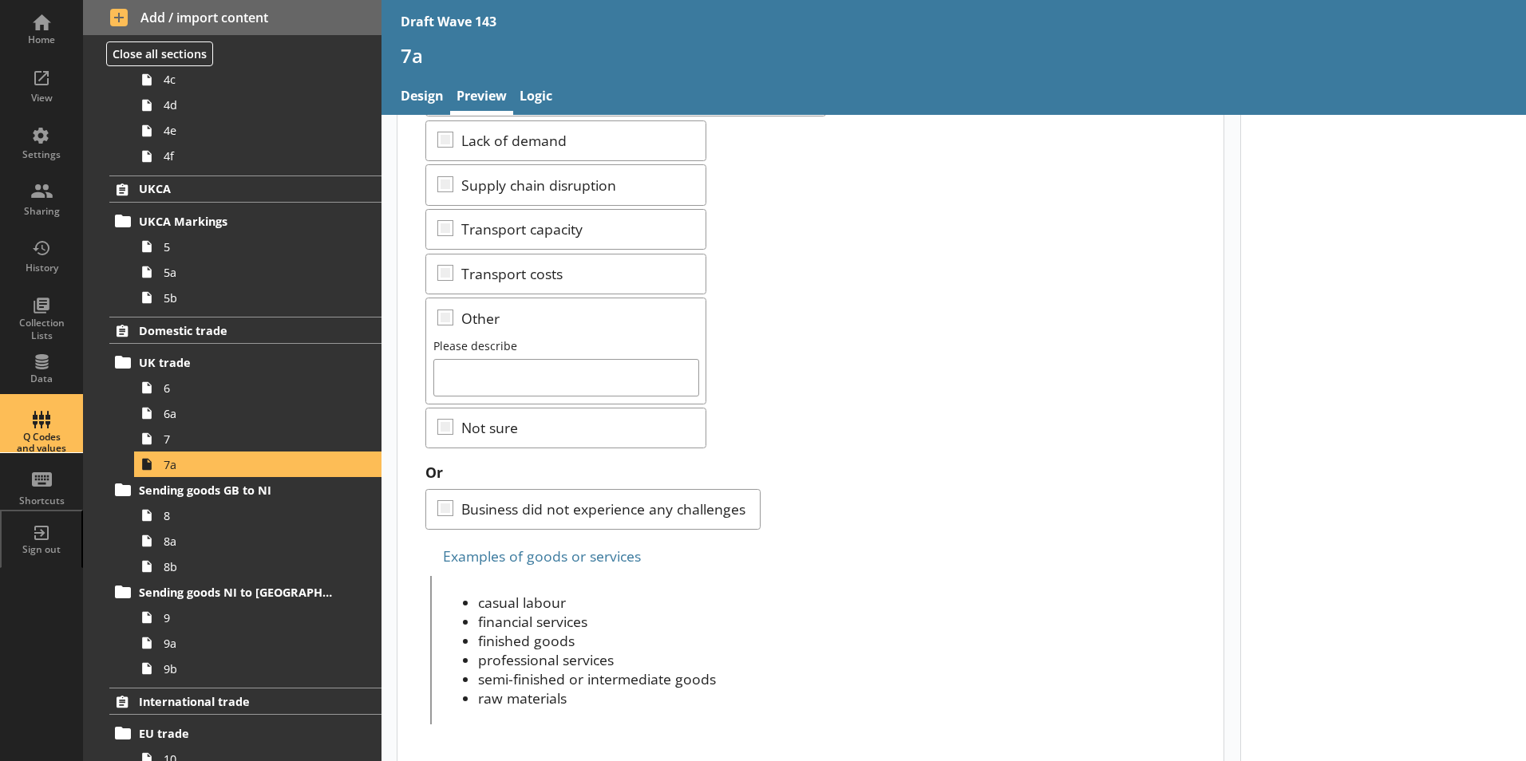
click at [30, 442] on div "Q Codes and values" at bounding box center [42, 443] width 56 height 23
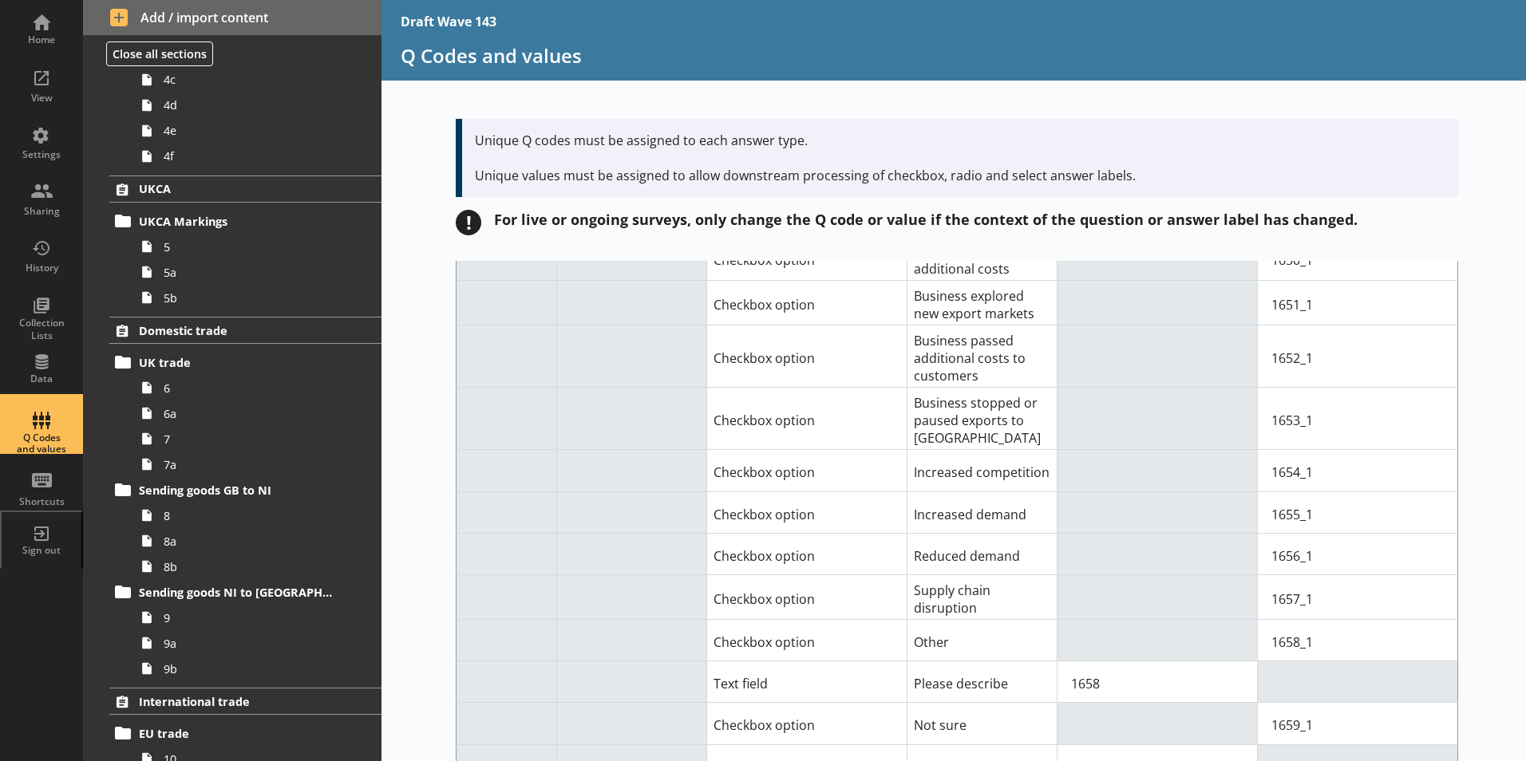
scroll to position [13074, 0]
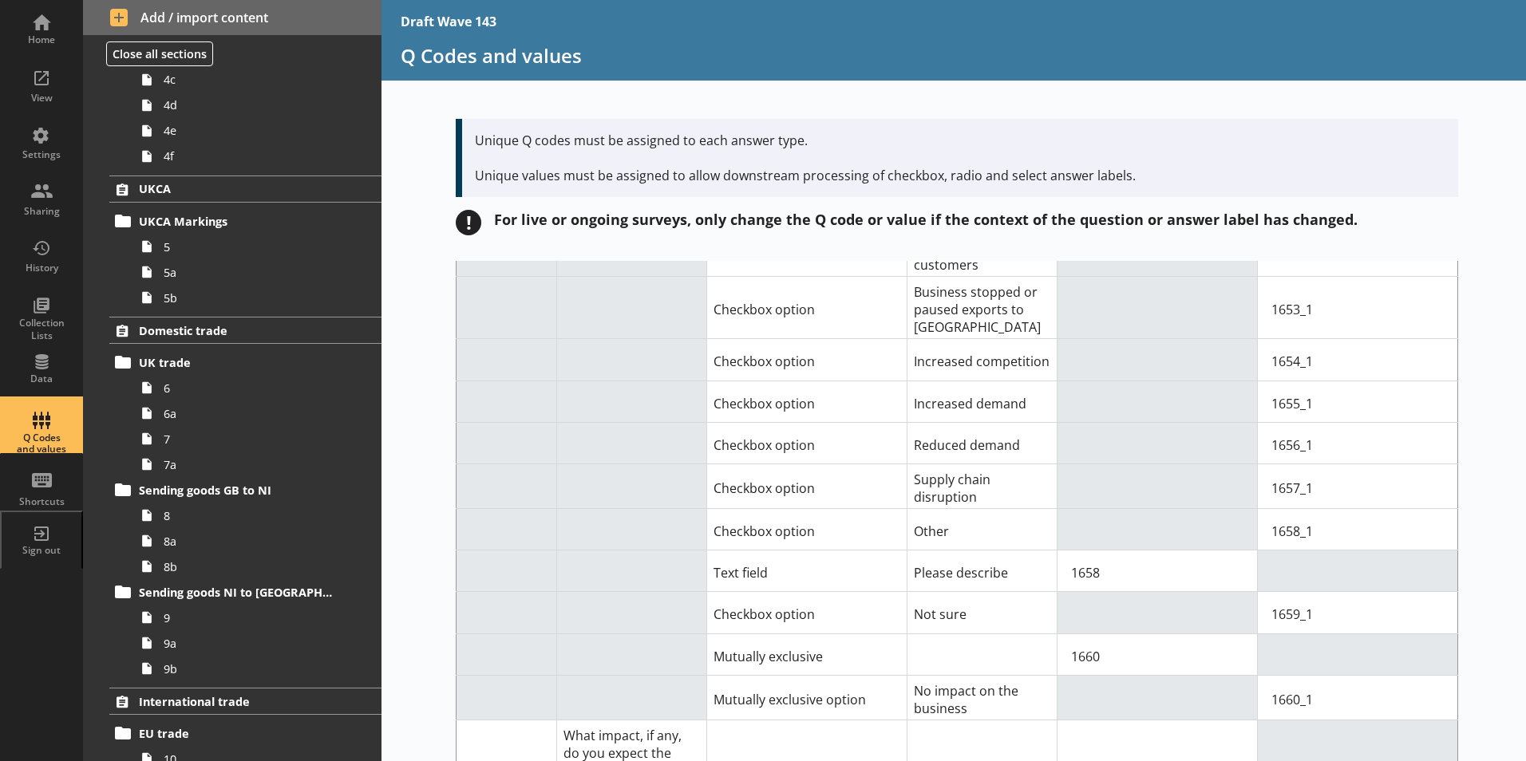
click at [990, 721] on td at bounding box center [982, 769] width 150 height 97
click at [972, 721] on td at bounding box center [982, 769] width 150 height 97
click at [968, 721] on td at bounding box center [982, 769] width 150 height 97
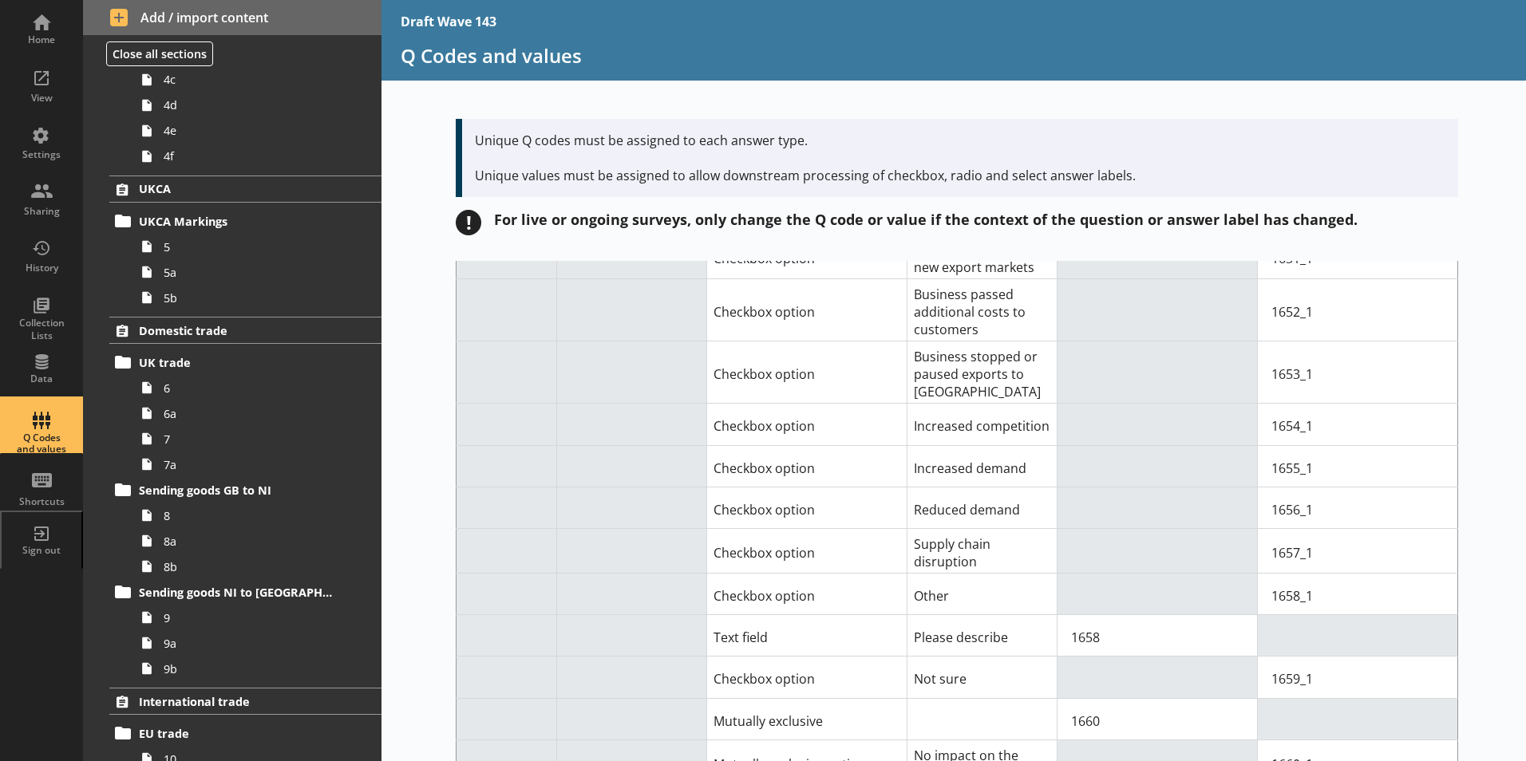
scroll to position [13154, 0]
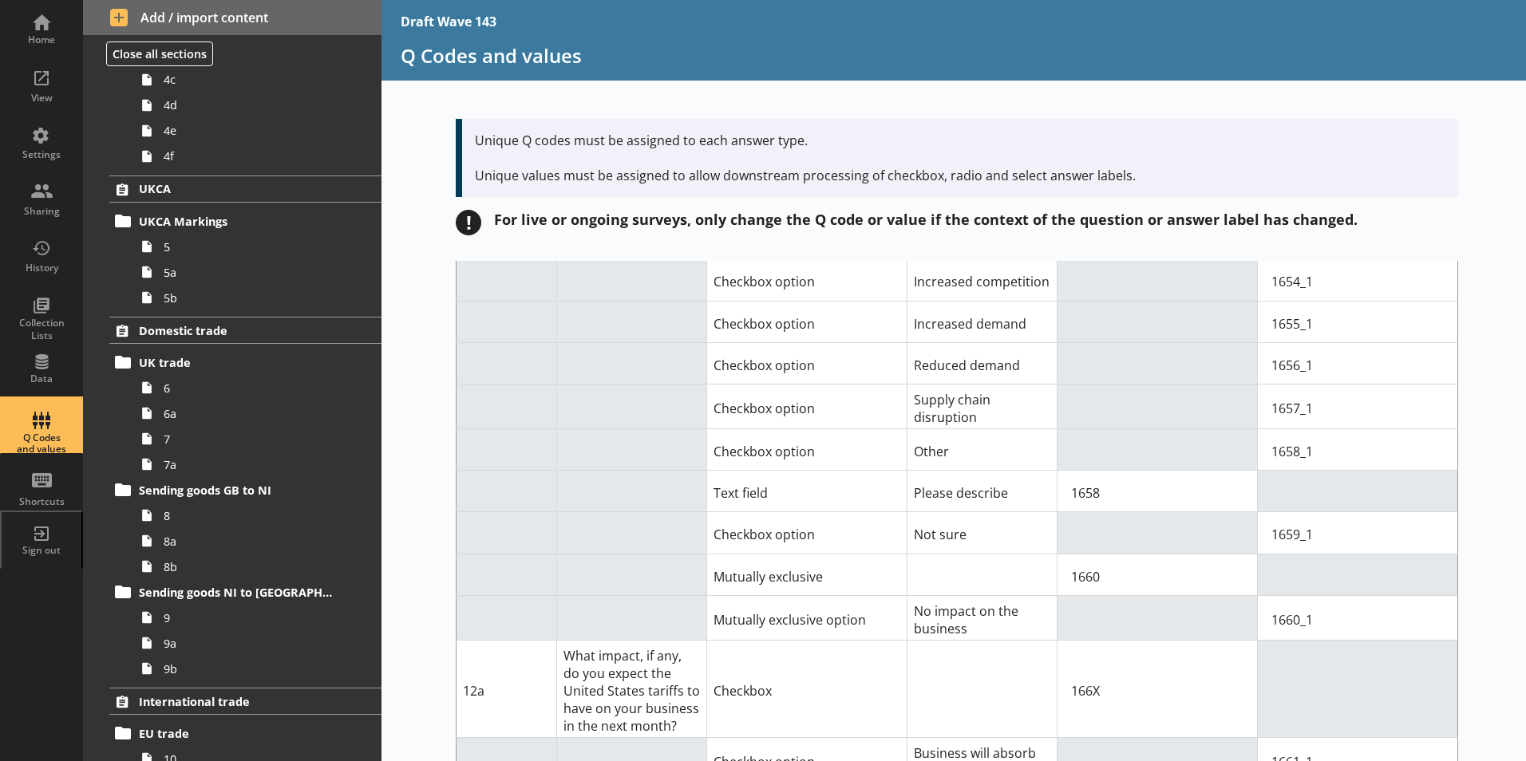
click at [996, 641] on td at bounding box center [982, 689] width 150 height 97
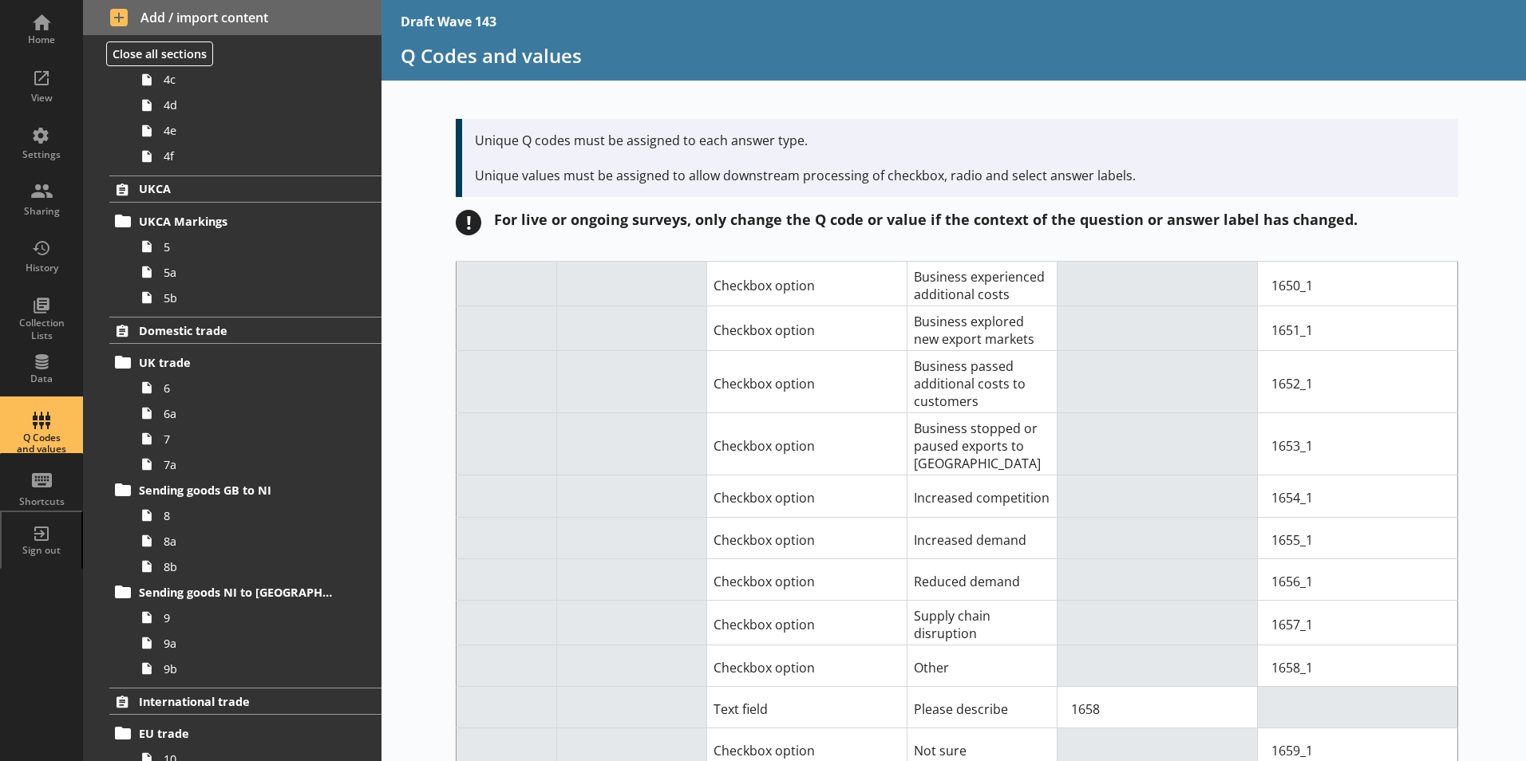
scroll to position [12915, 0]
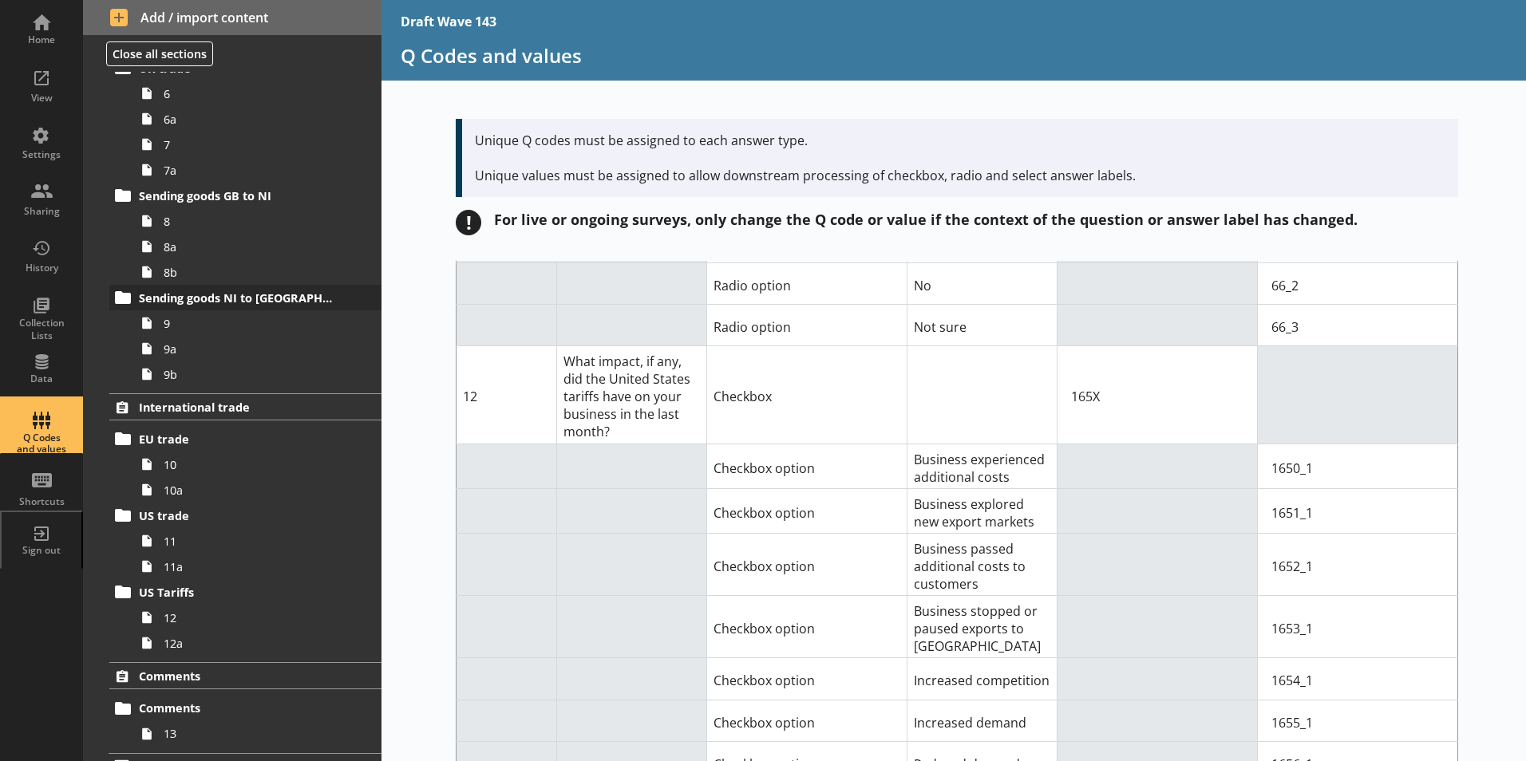
scroll to position [903, 0]
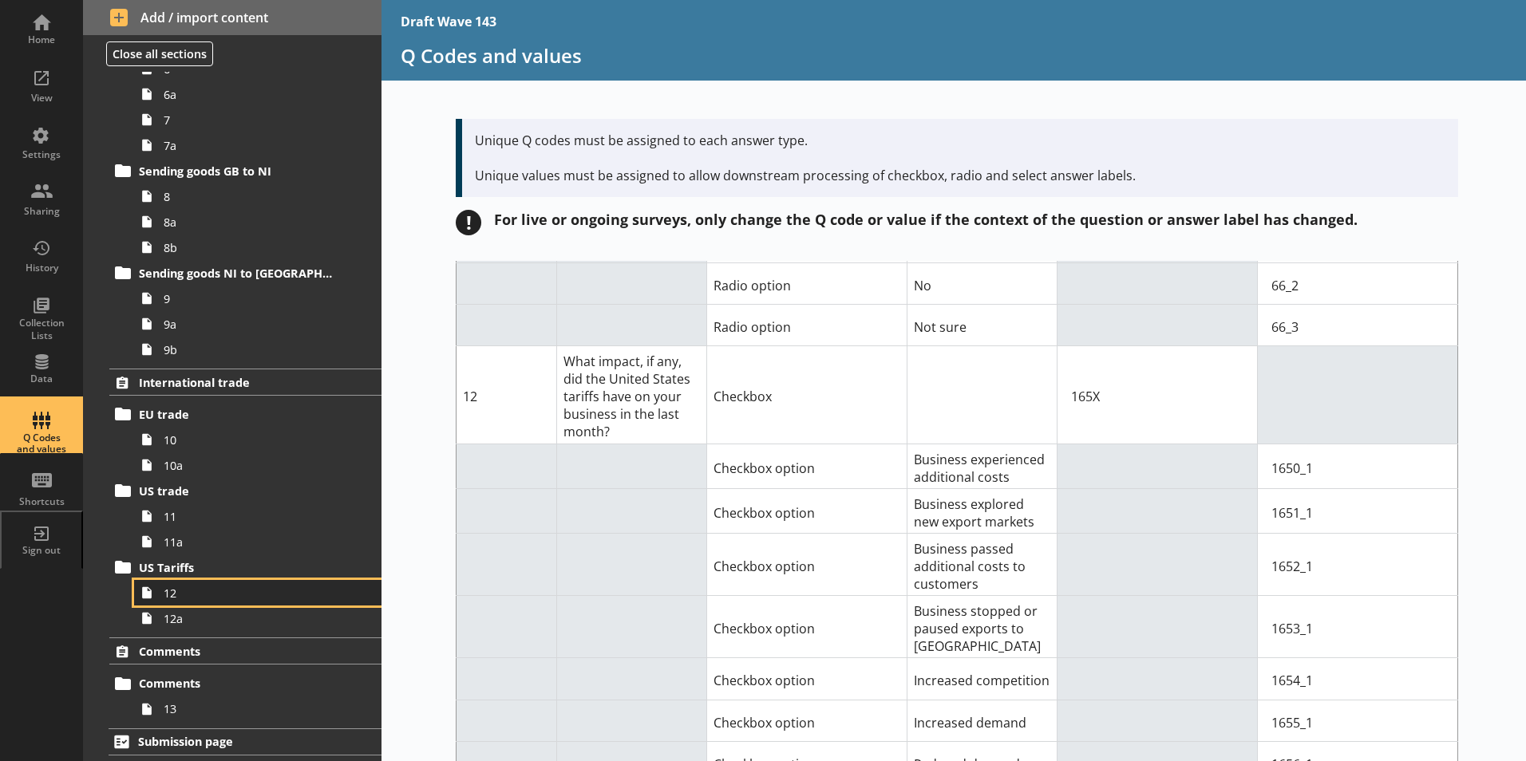
click at [184, 597] on span "12" at bounding box center [252, 593] width 177 height 15
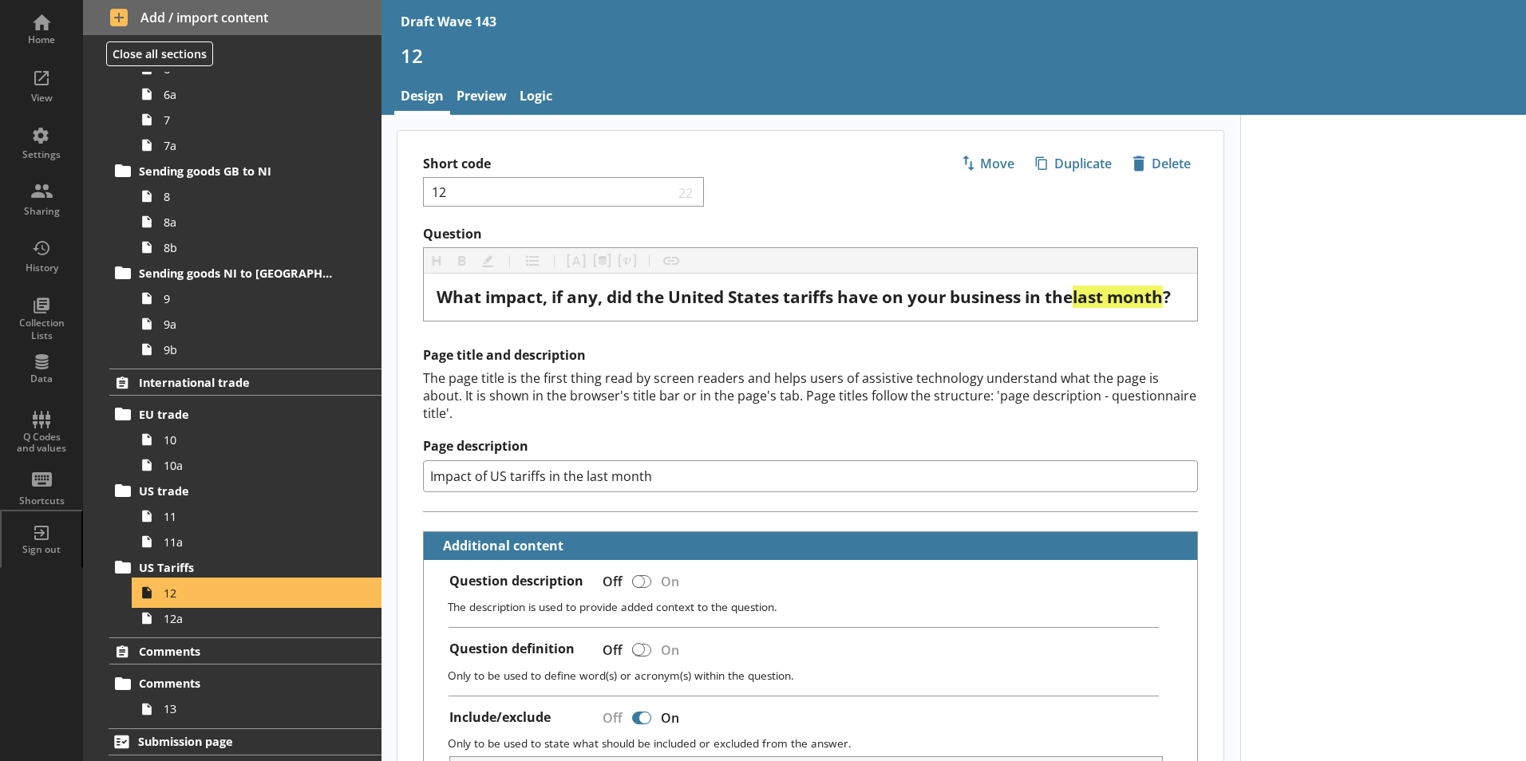
click at [184, 597] on span "12" at bounding box center [252, 593] width 177 height 15
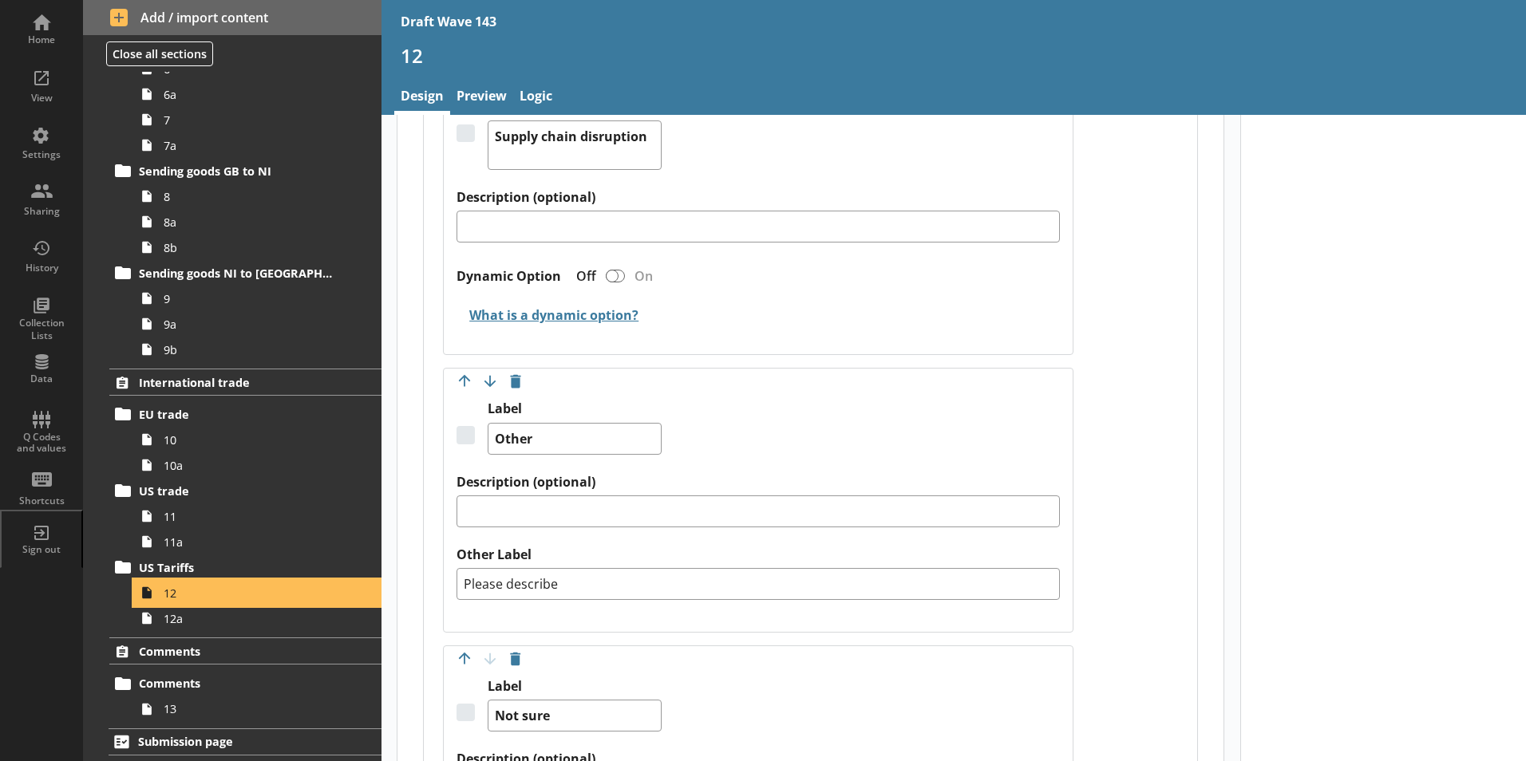
scroll to position [3018, 0]
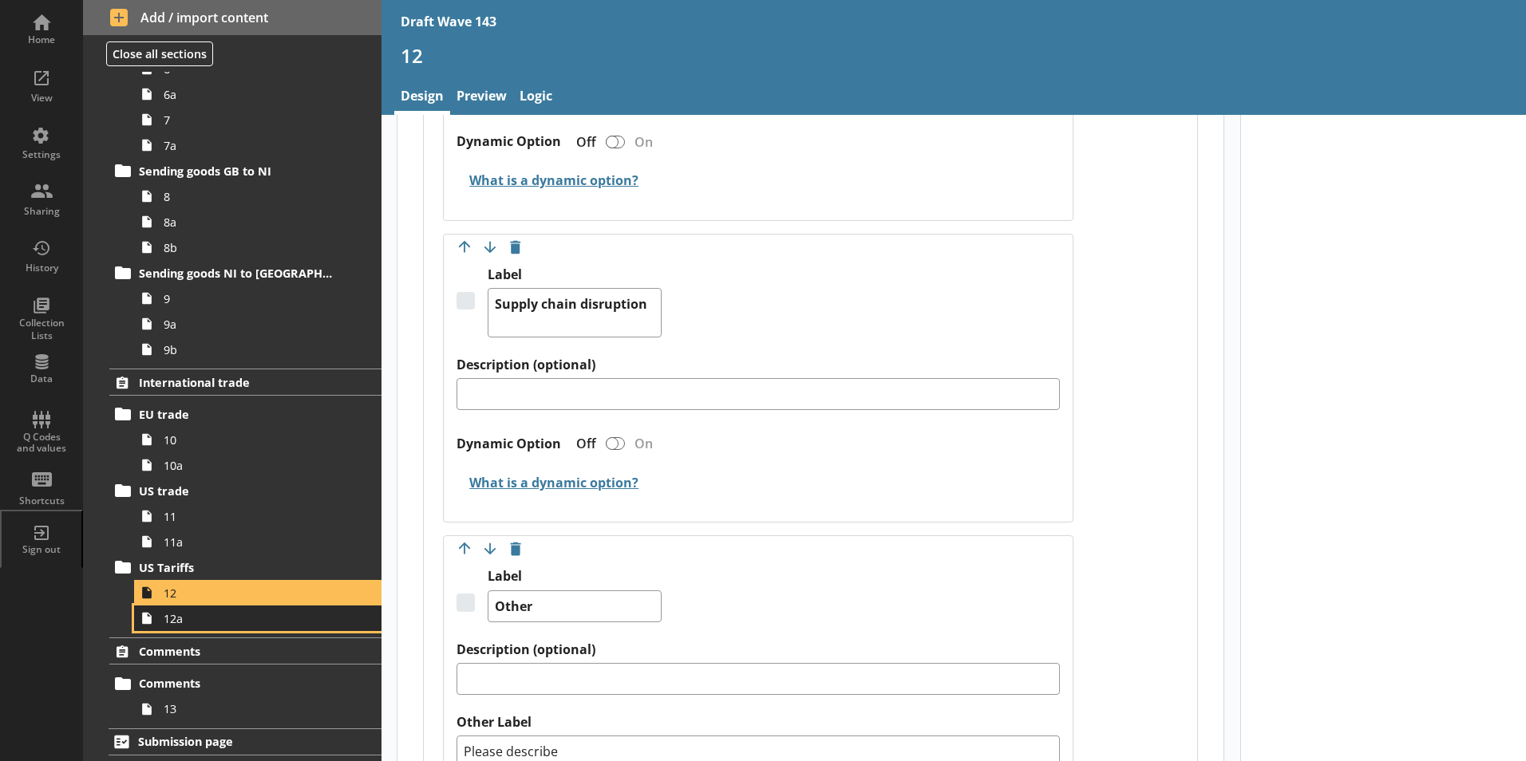
click at [165, 626] on span "12a" at bounding box center [252, 618] width 177 height 15
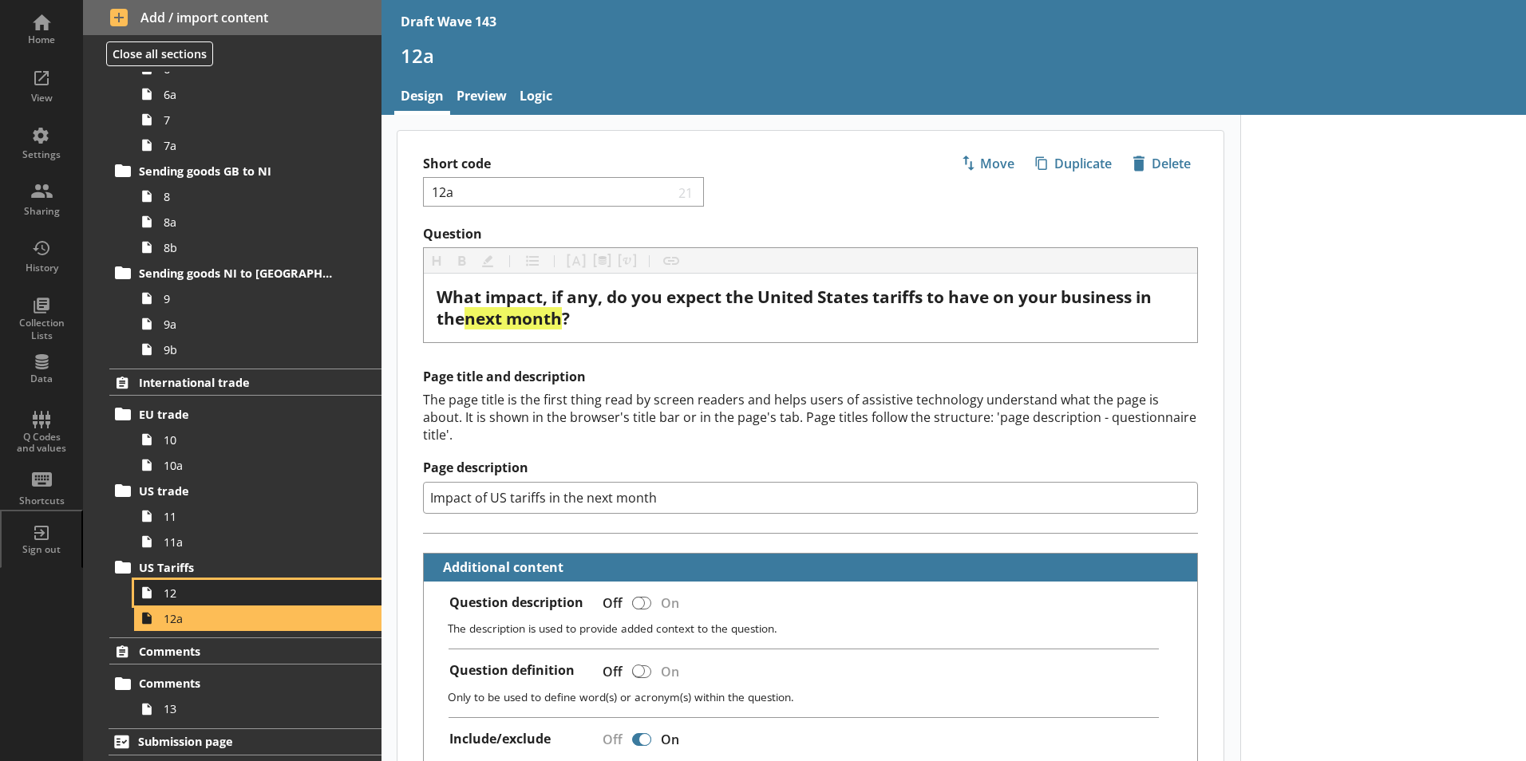
click at [196, 586] on span "12" at bounding box center [252, 593] width 177 height 15
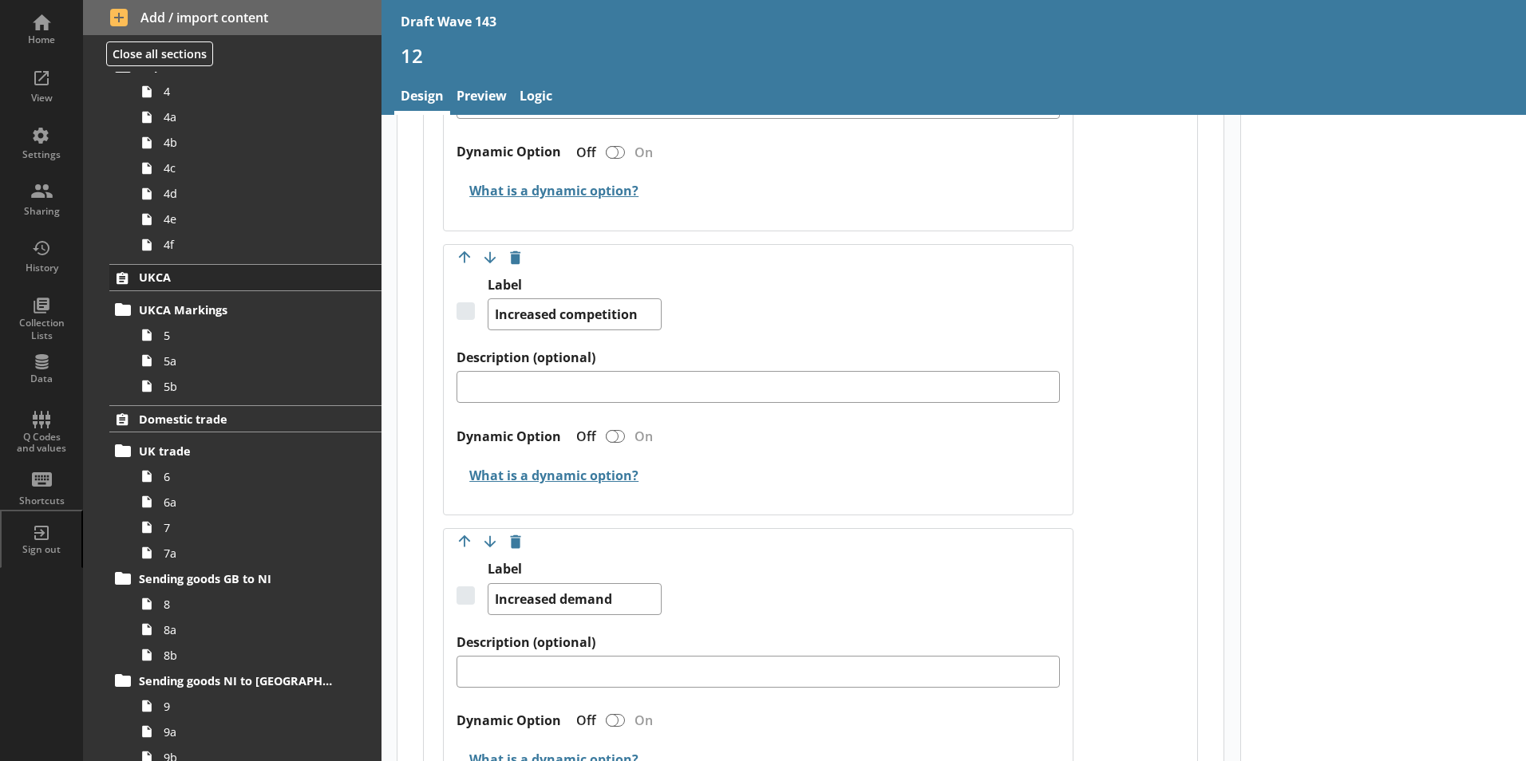
scroll to position [504, 0]
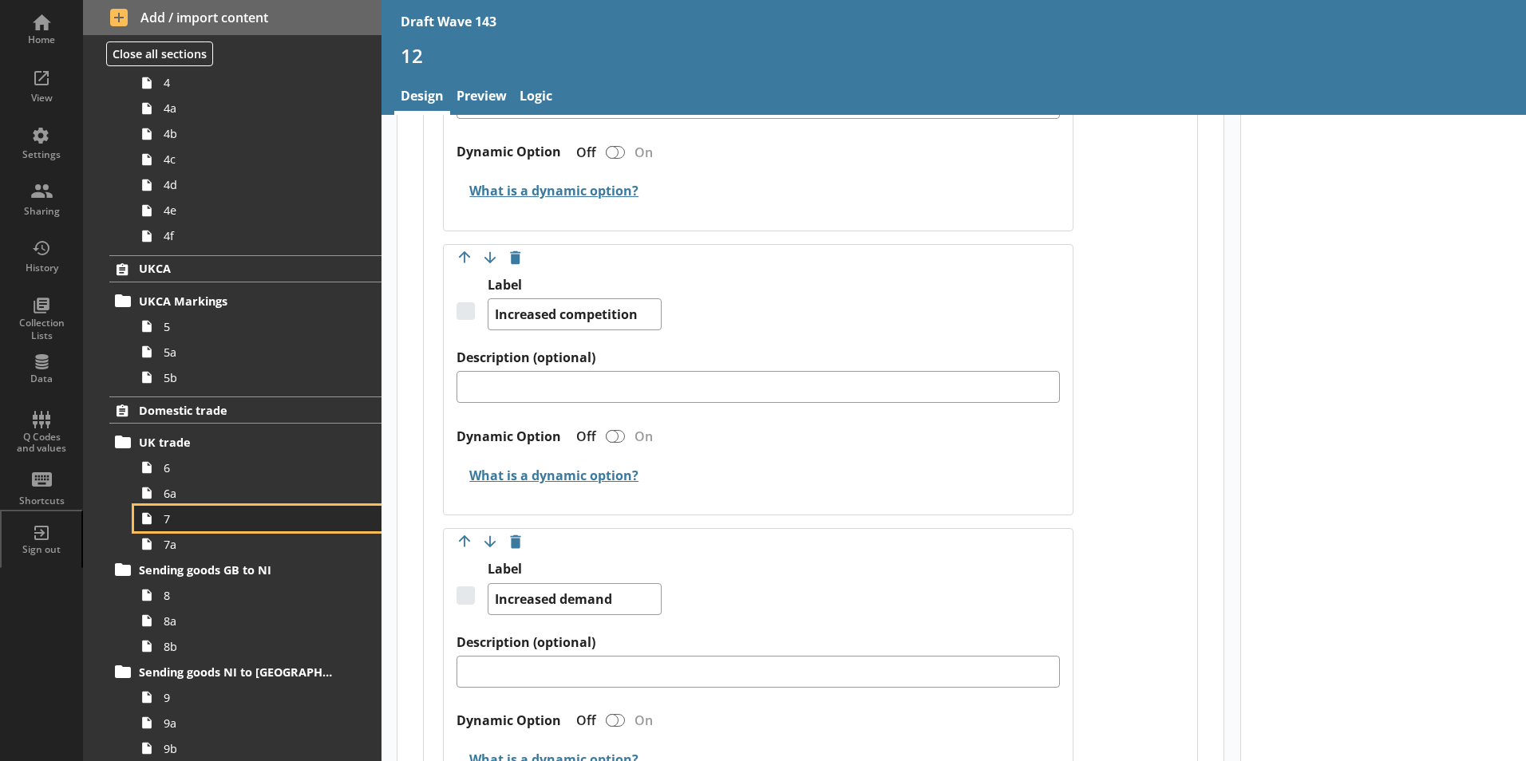
click at [181, 527] on link "7" at bounding box center [257, 519] width 247 height 26
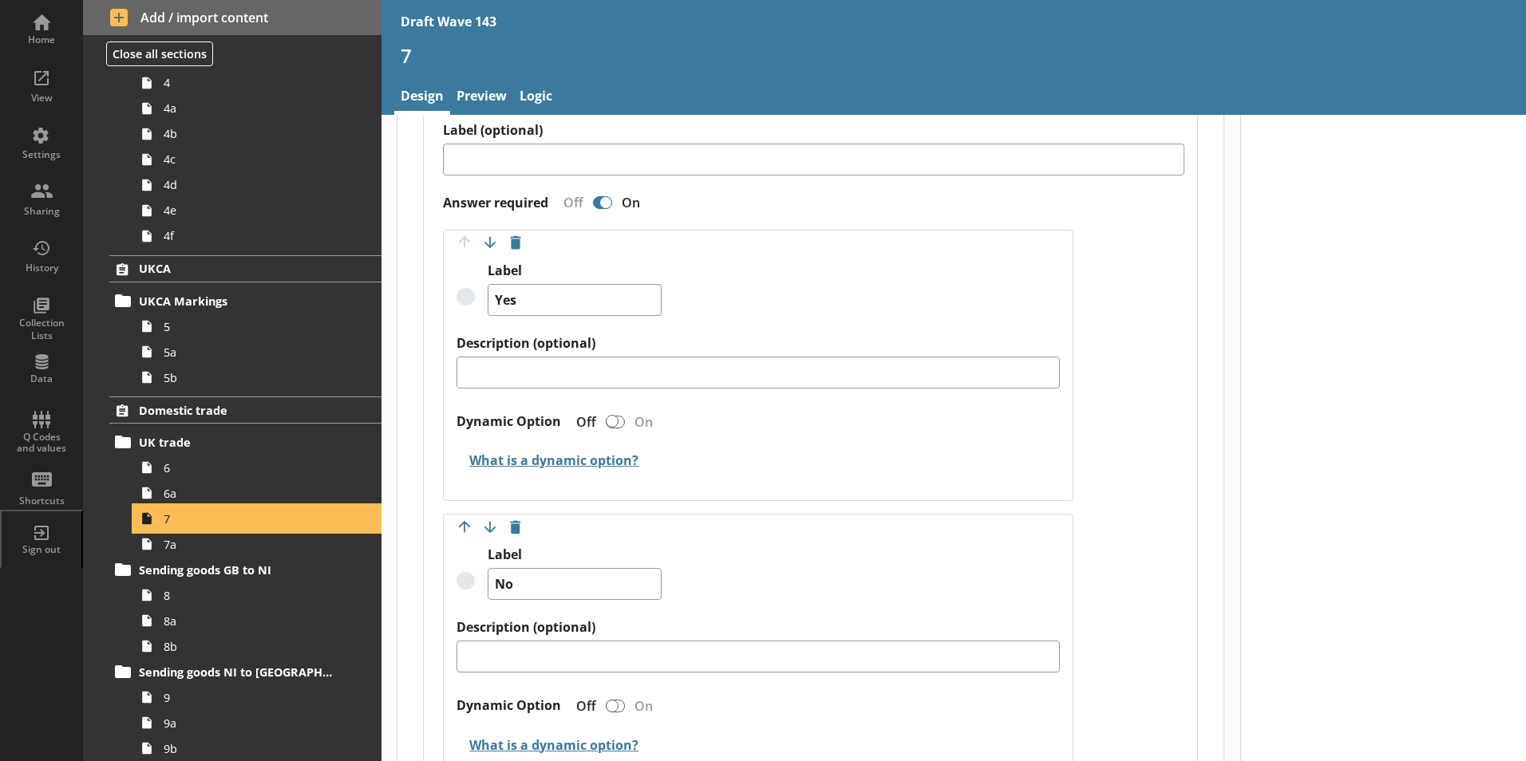
scroll to position [1277, 0]
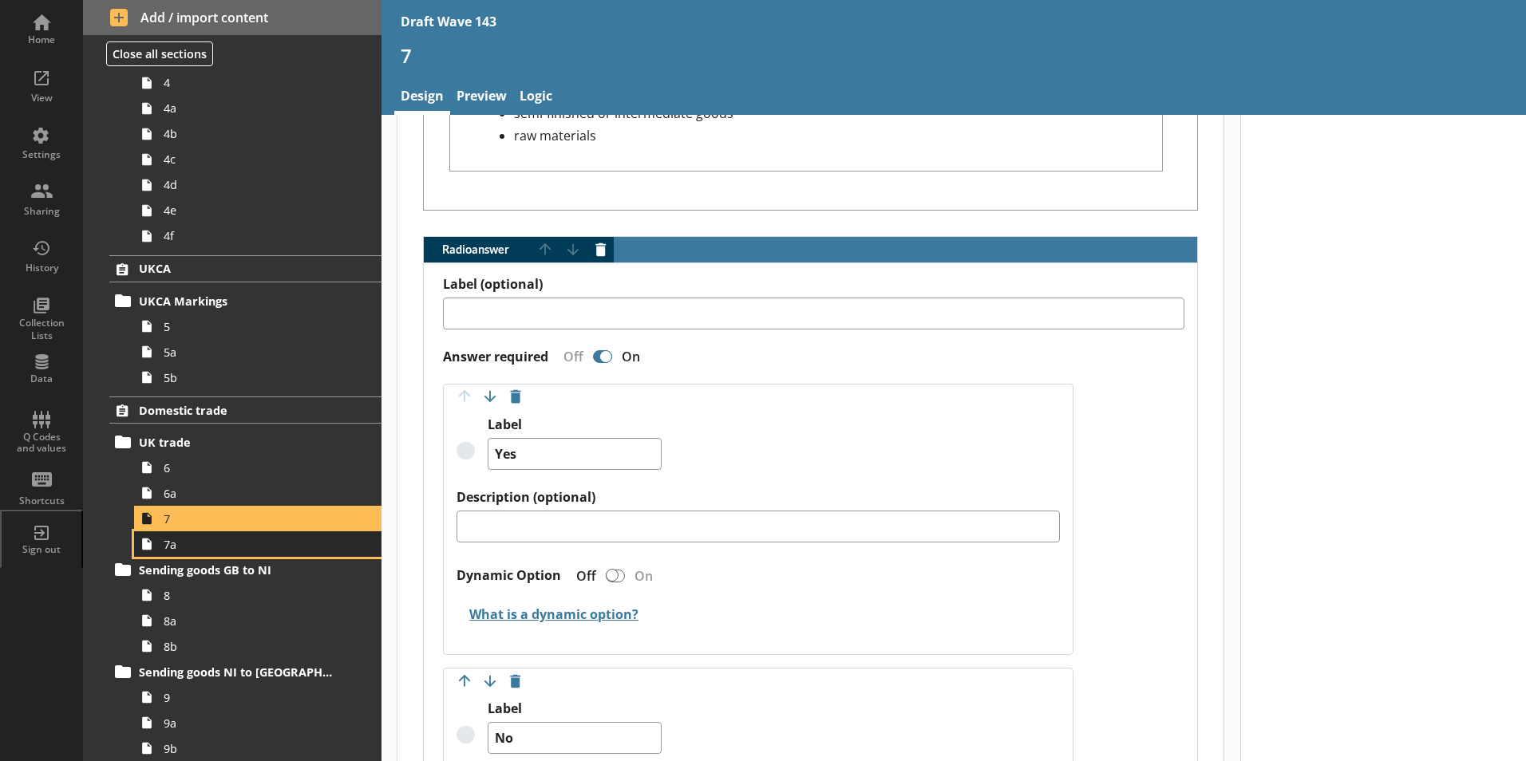
click at [186, 545] on span "7a" at bounding box center [252, 544] width 177 height 15
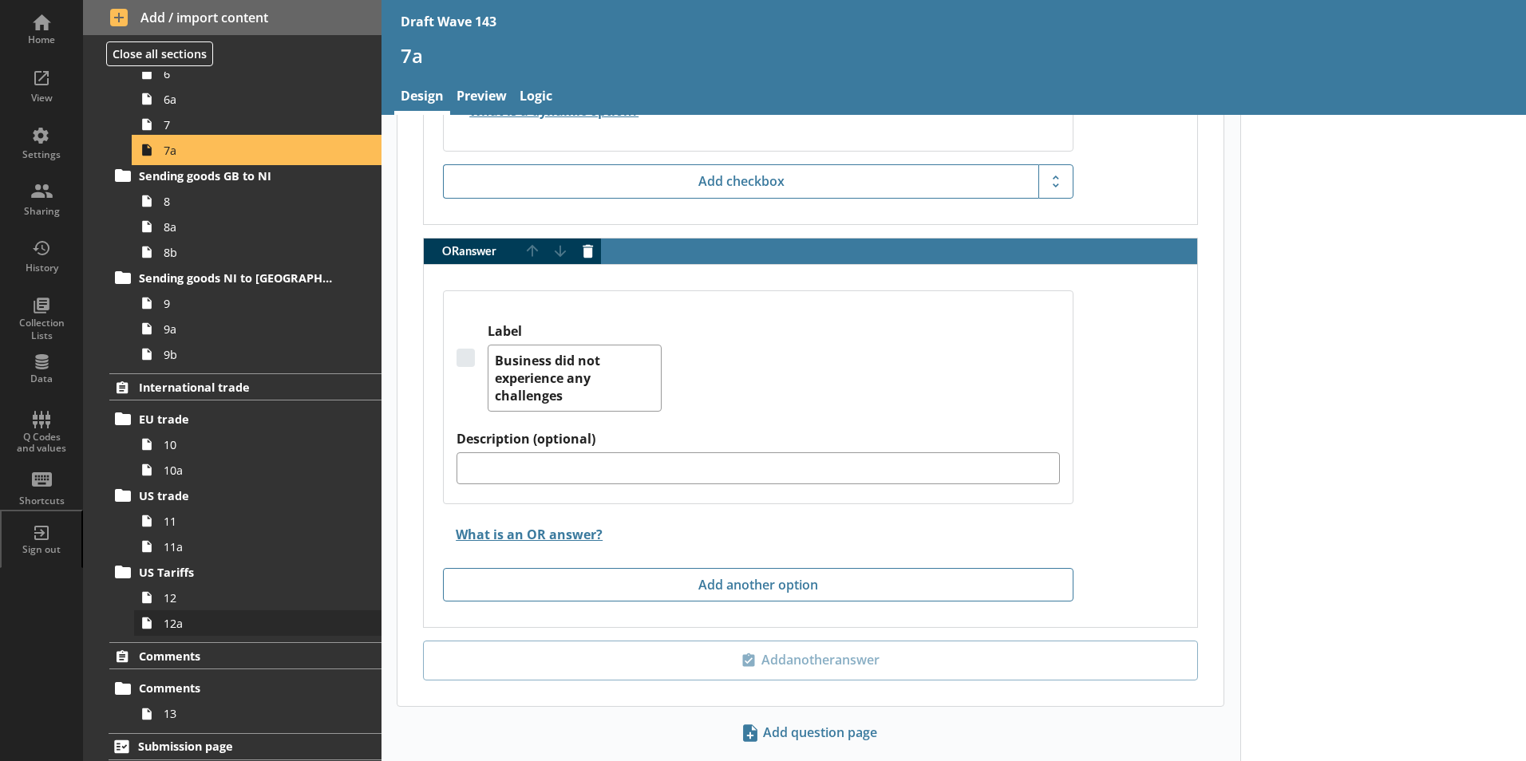
scroll to position [903, 0]
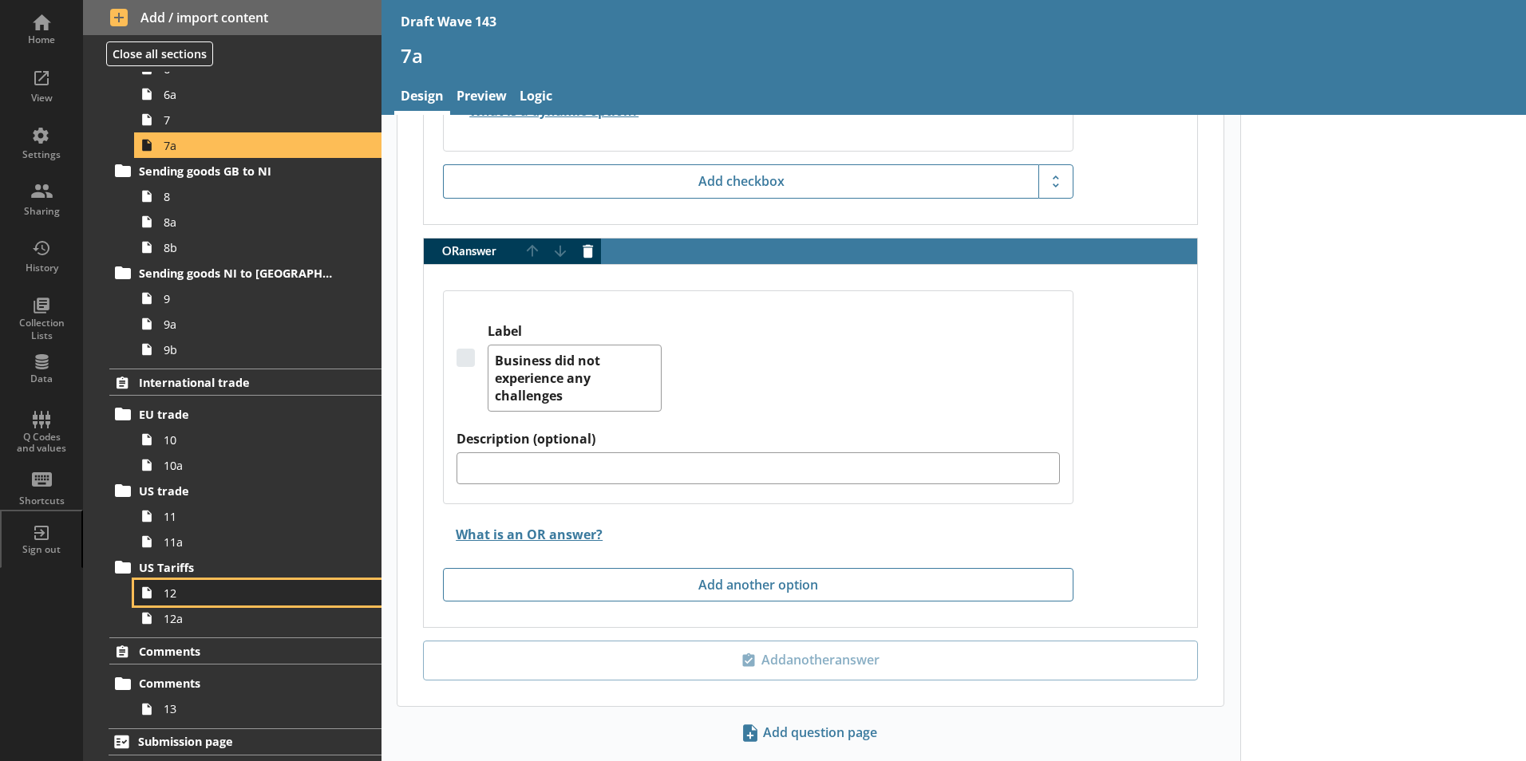
click at [200, 598] on span "12" at bounding box center [252, 593] width 177 height 15
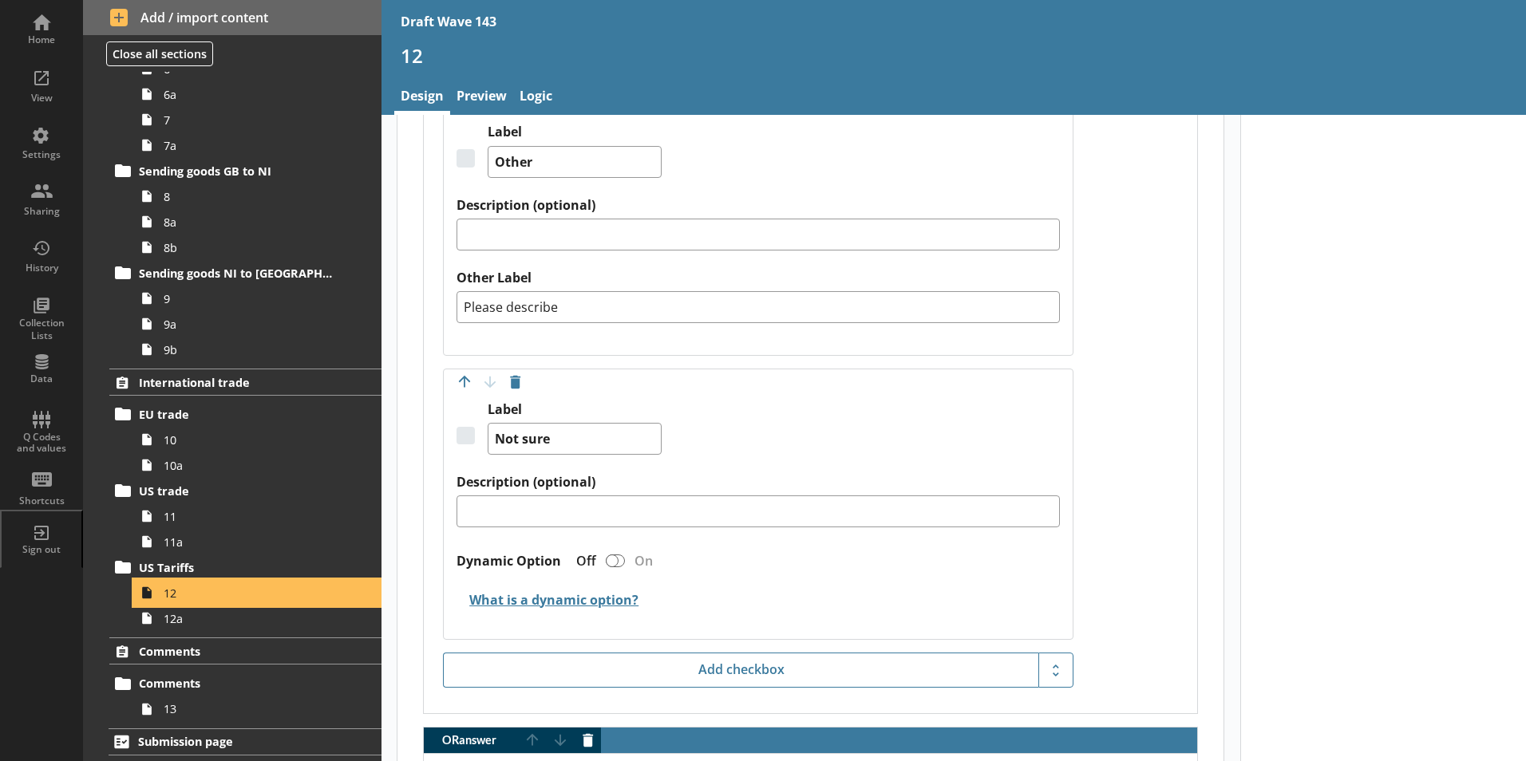
scroll to position [3417, 0]
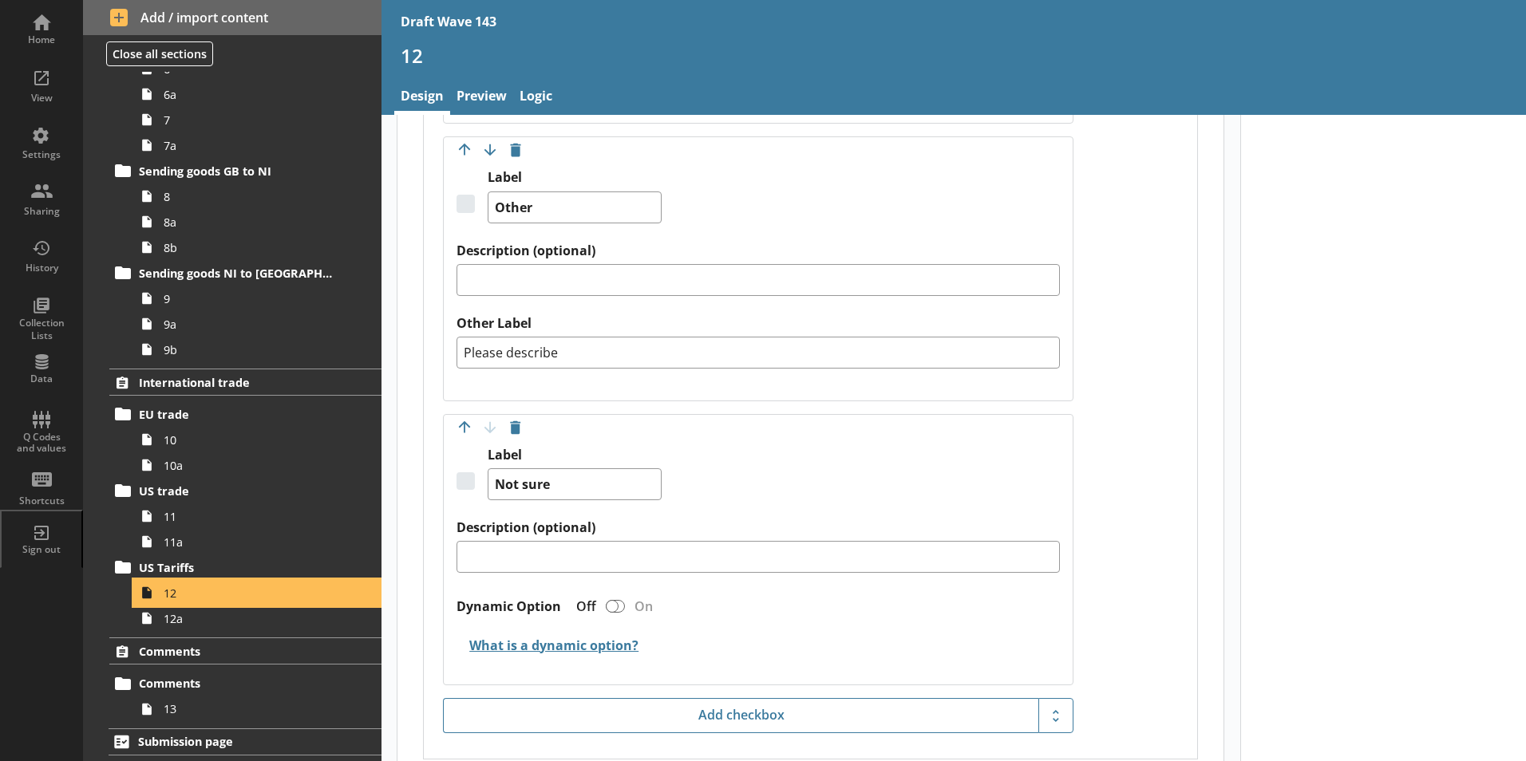
click at [176, 591] on span "12" at bounding box center [252, 593] width 177 height 15
type textarea "x"
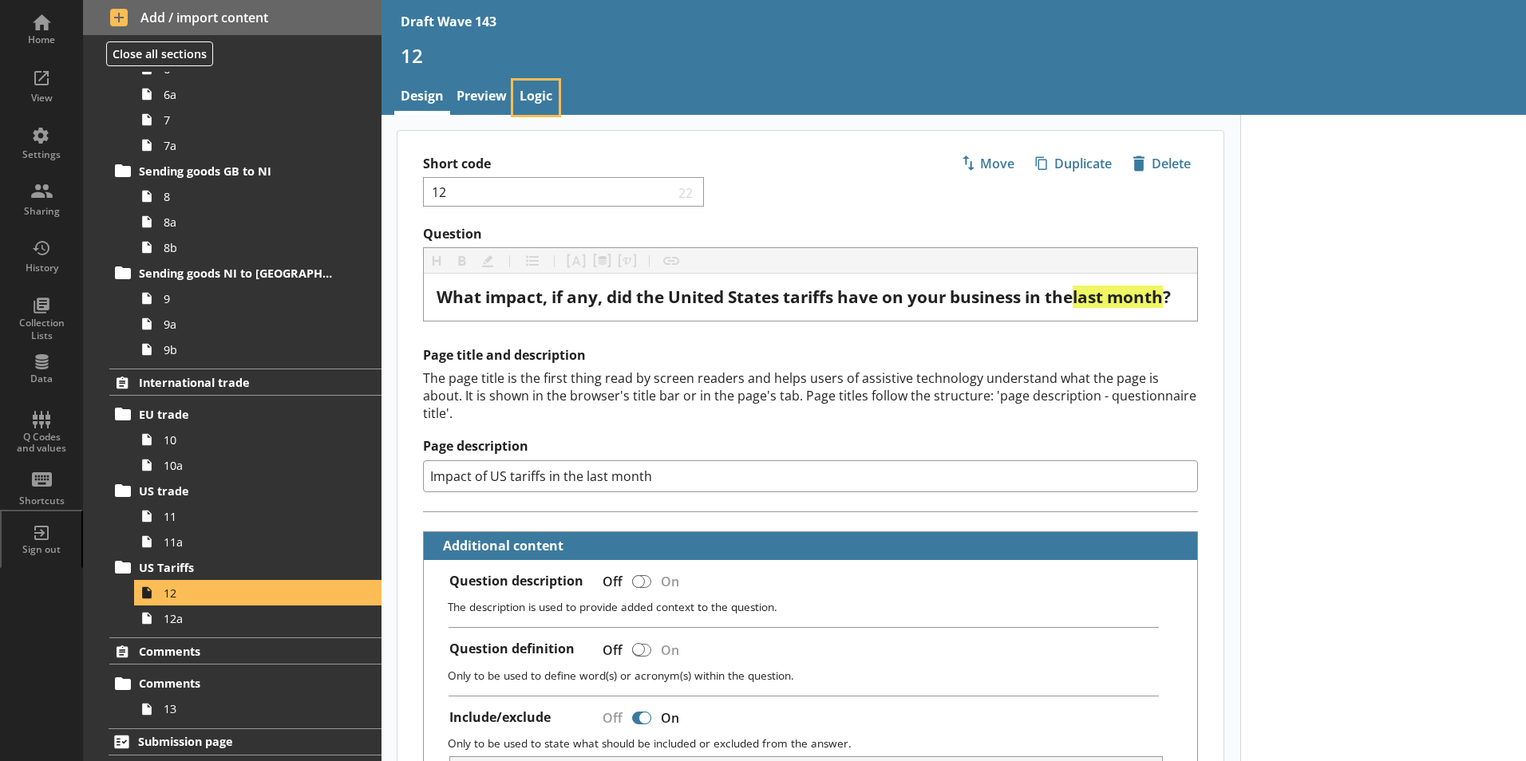
click at [543, 92] on link "Logic" at bounding box center [535, 98] width 45 height 34
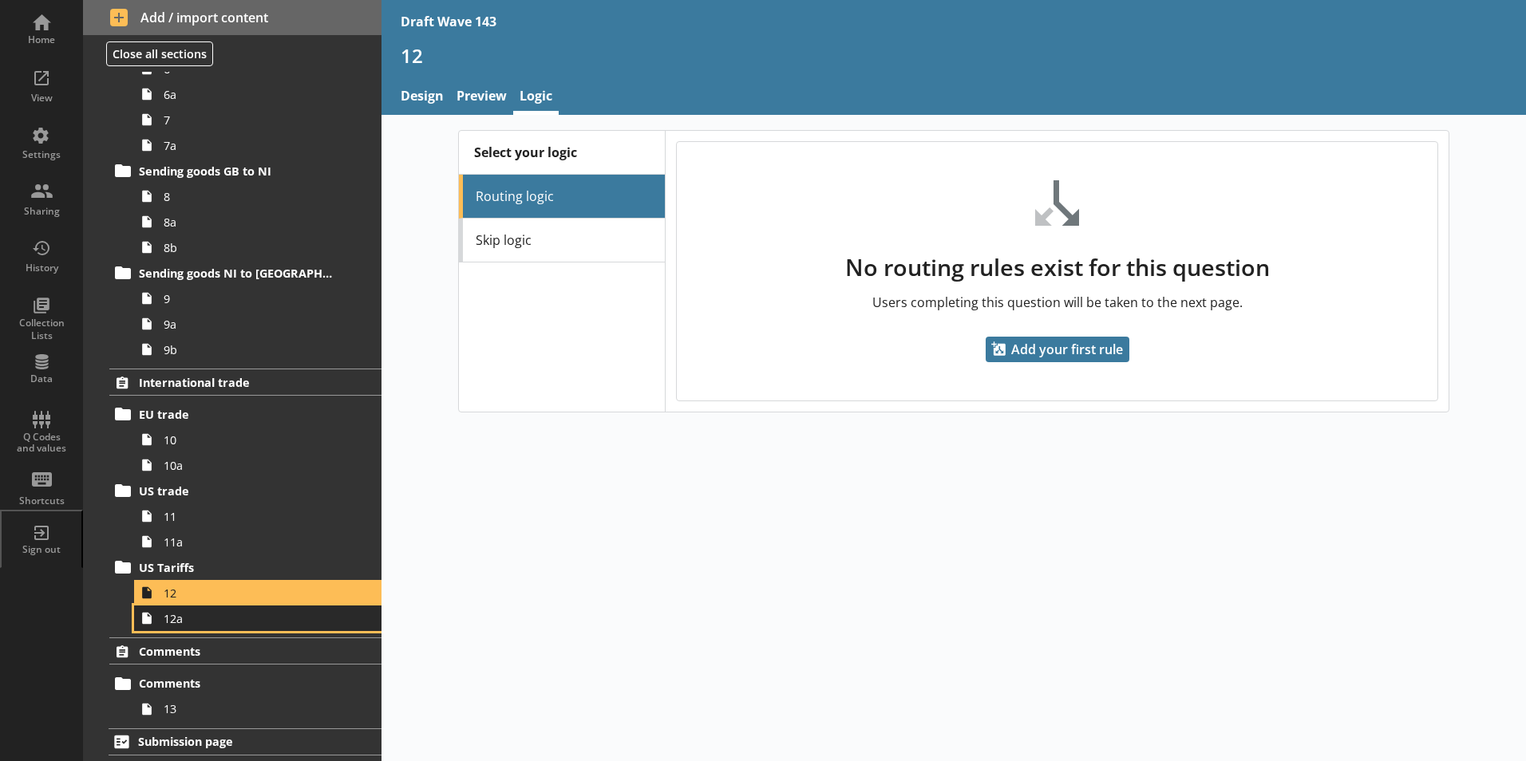
click at [200, 629] on link "12a" at bounding box center [257, 619] width 247 height 26
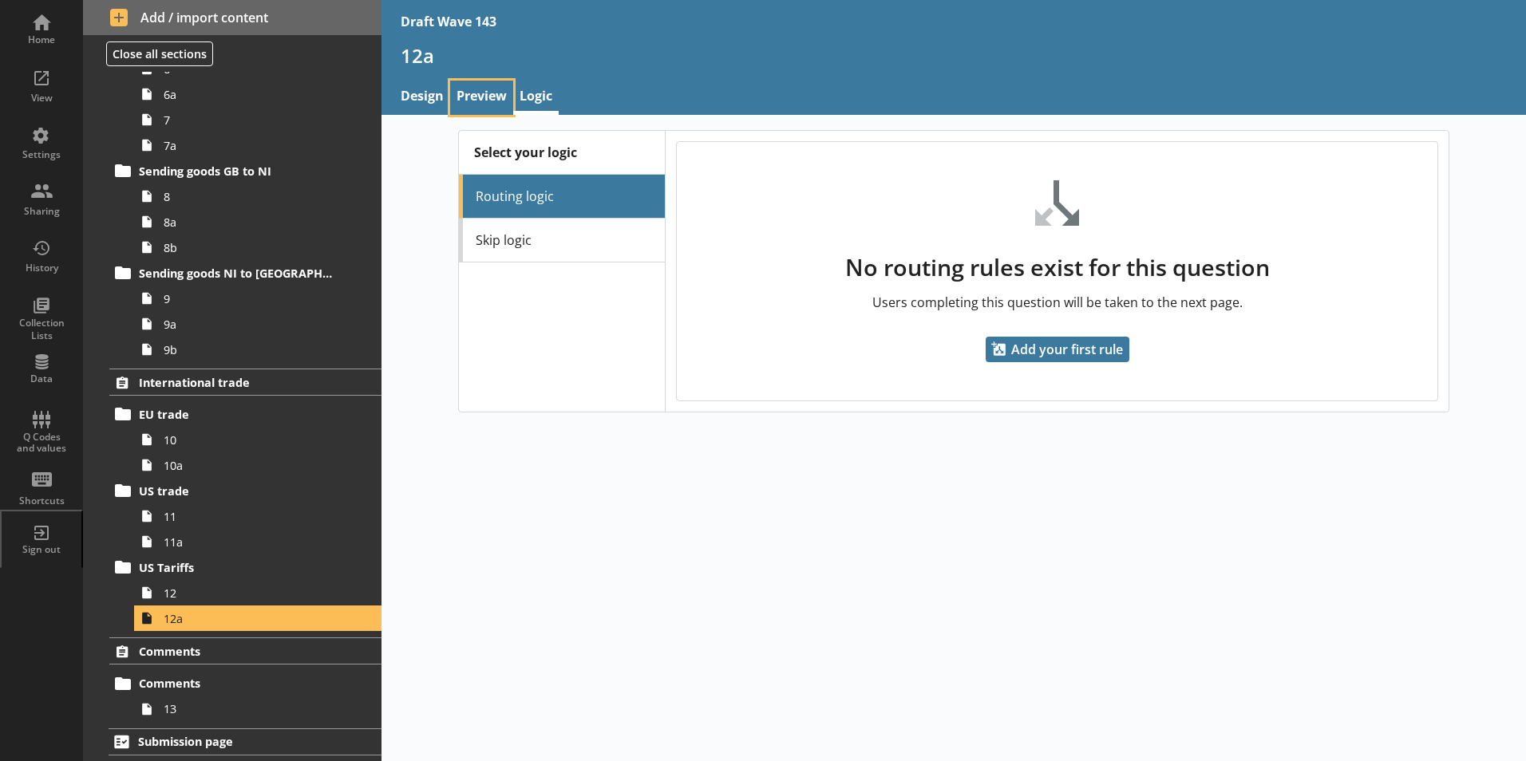
click at [474, 95] on link "Preview" at bounding box center [481, 98] width 63 height 34
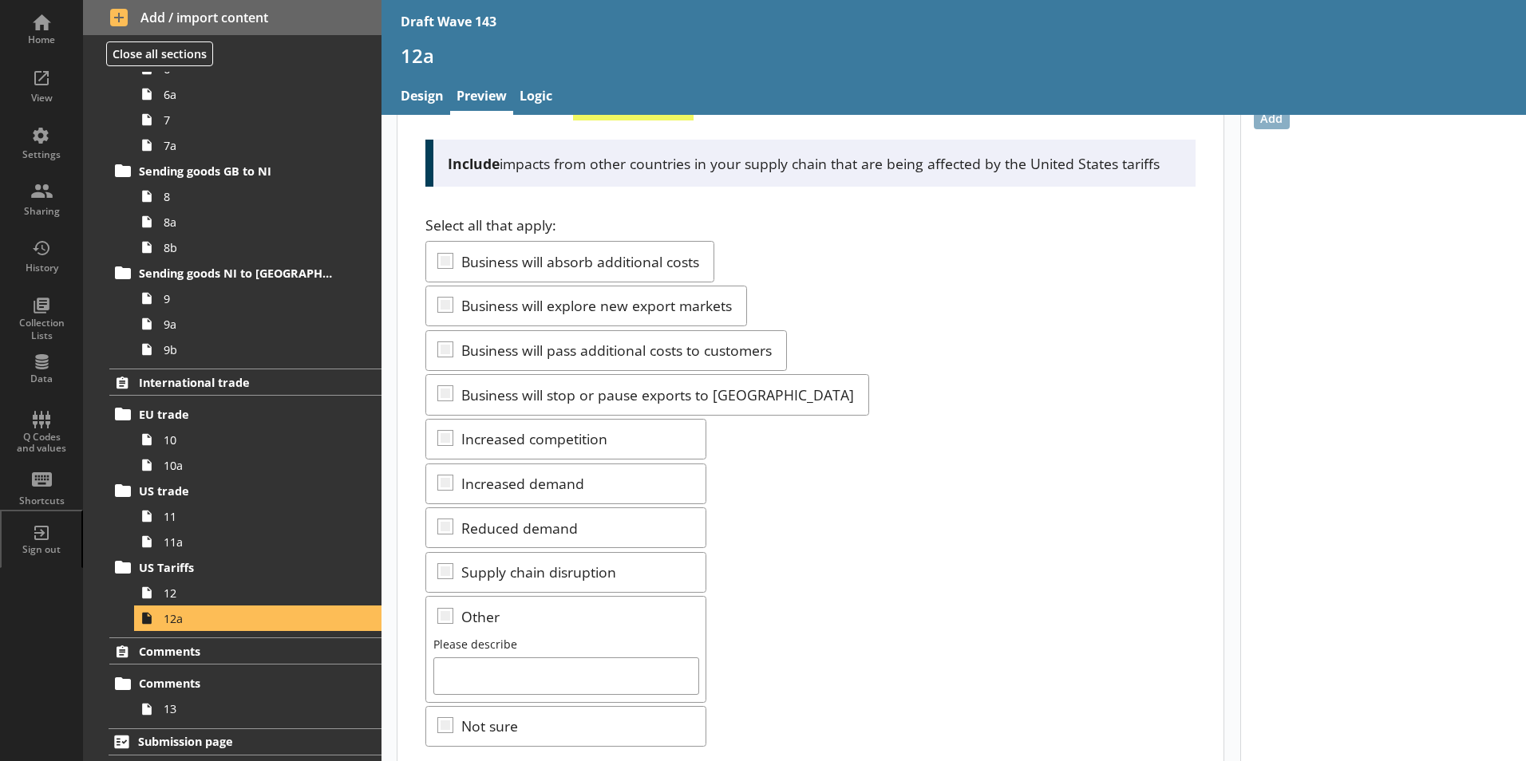
scroll to position [215, 0]
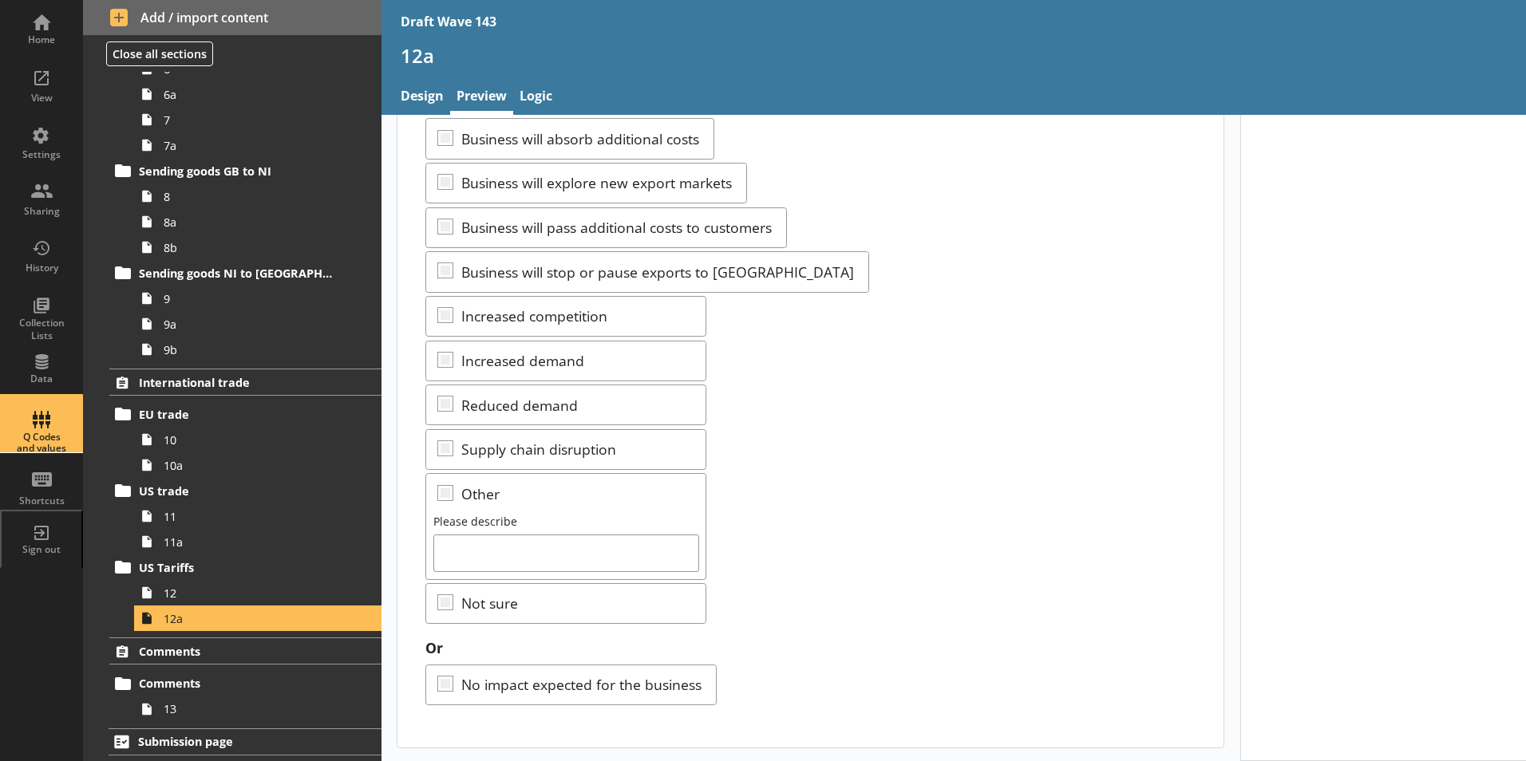
click at [39, 447] on div "Q Codes and values" at bounding box center [42, 443] width 56 height 23
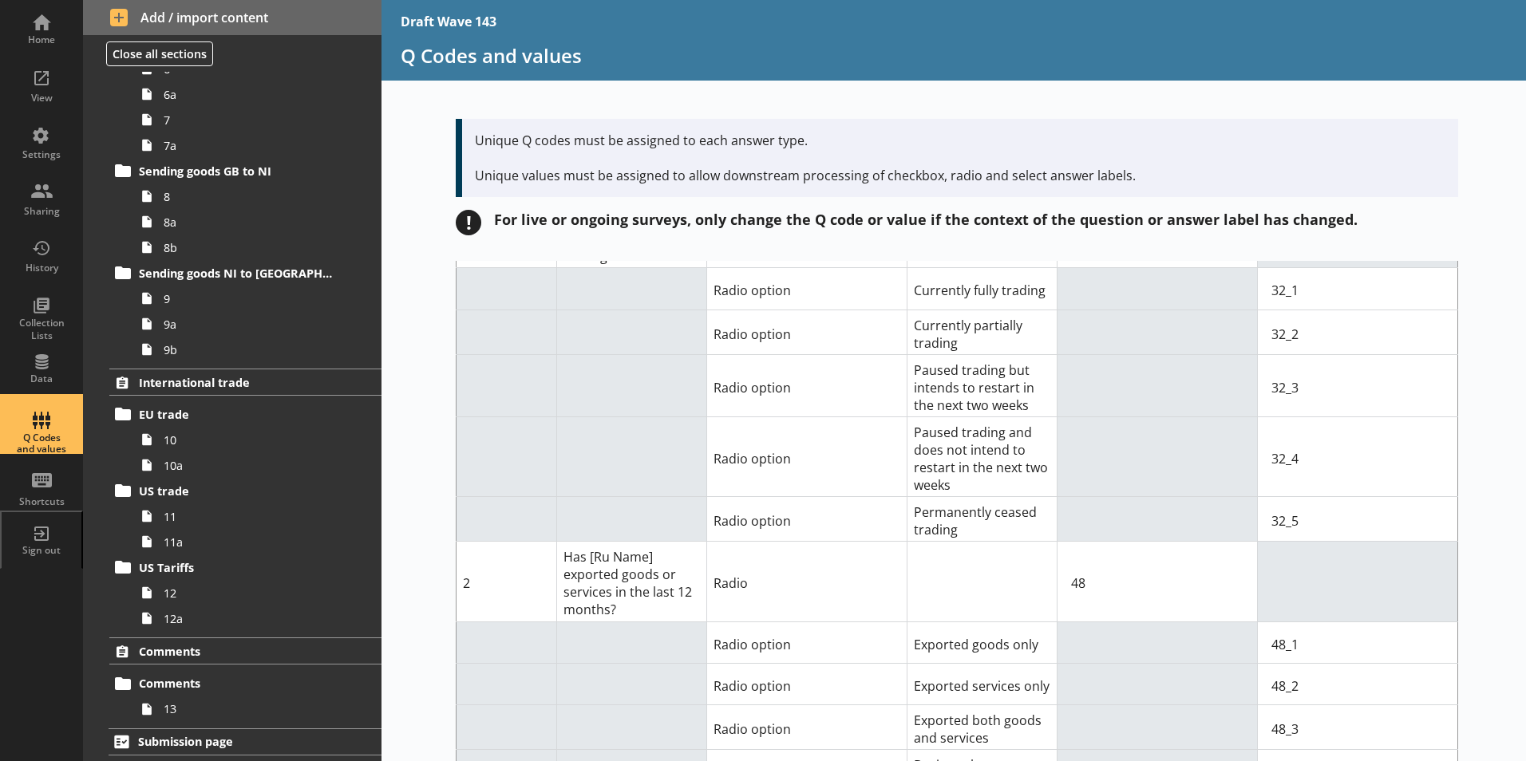
scroll to position [319, 0]
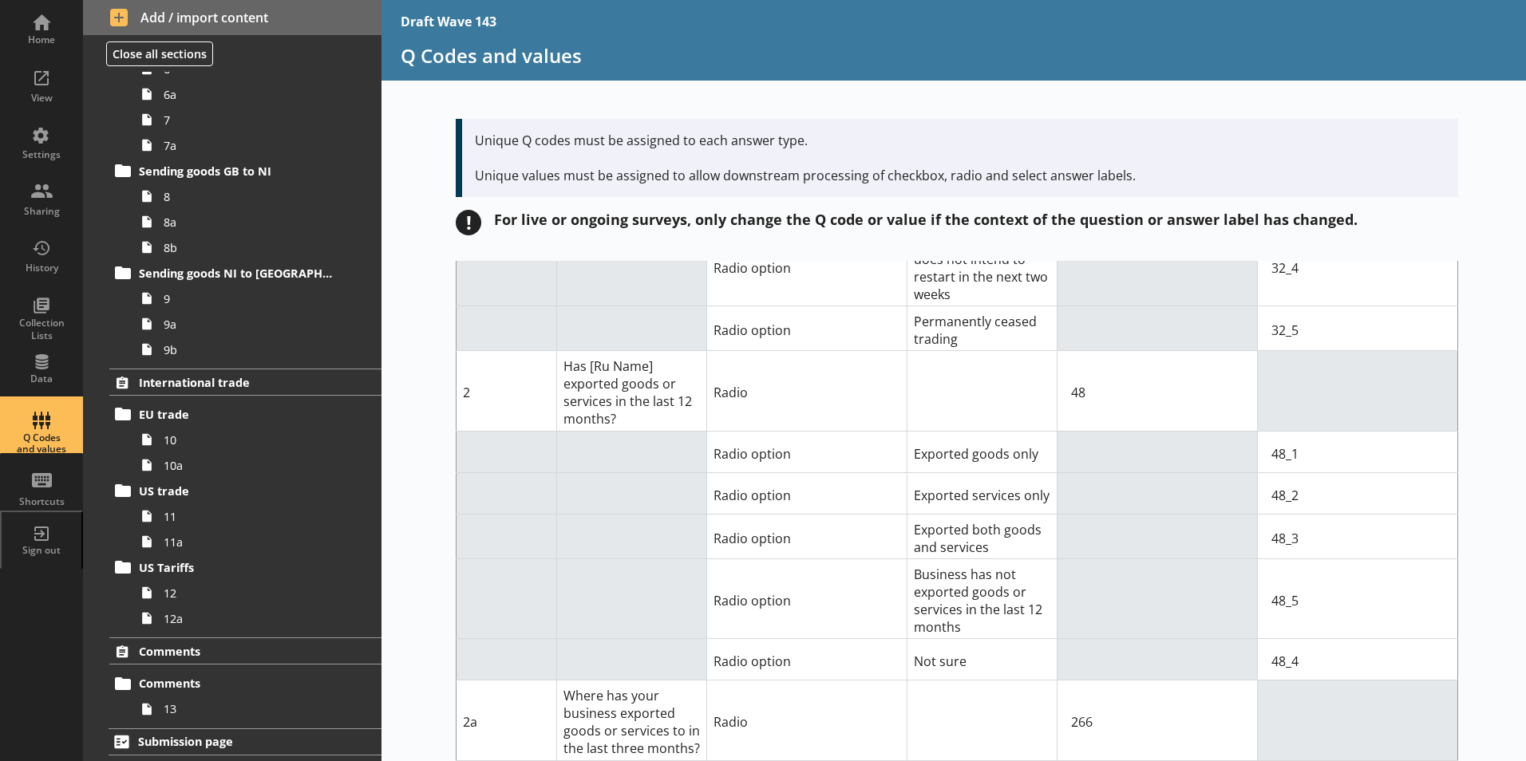
click at [924, 381] on td at bounding box center [982, 391] width 150 height 80
click at [926, 381] on td at bounding box center [982, 391] width 150 height 80
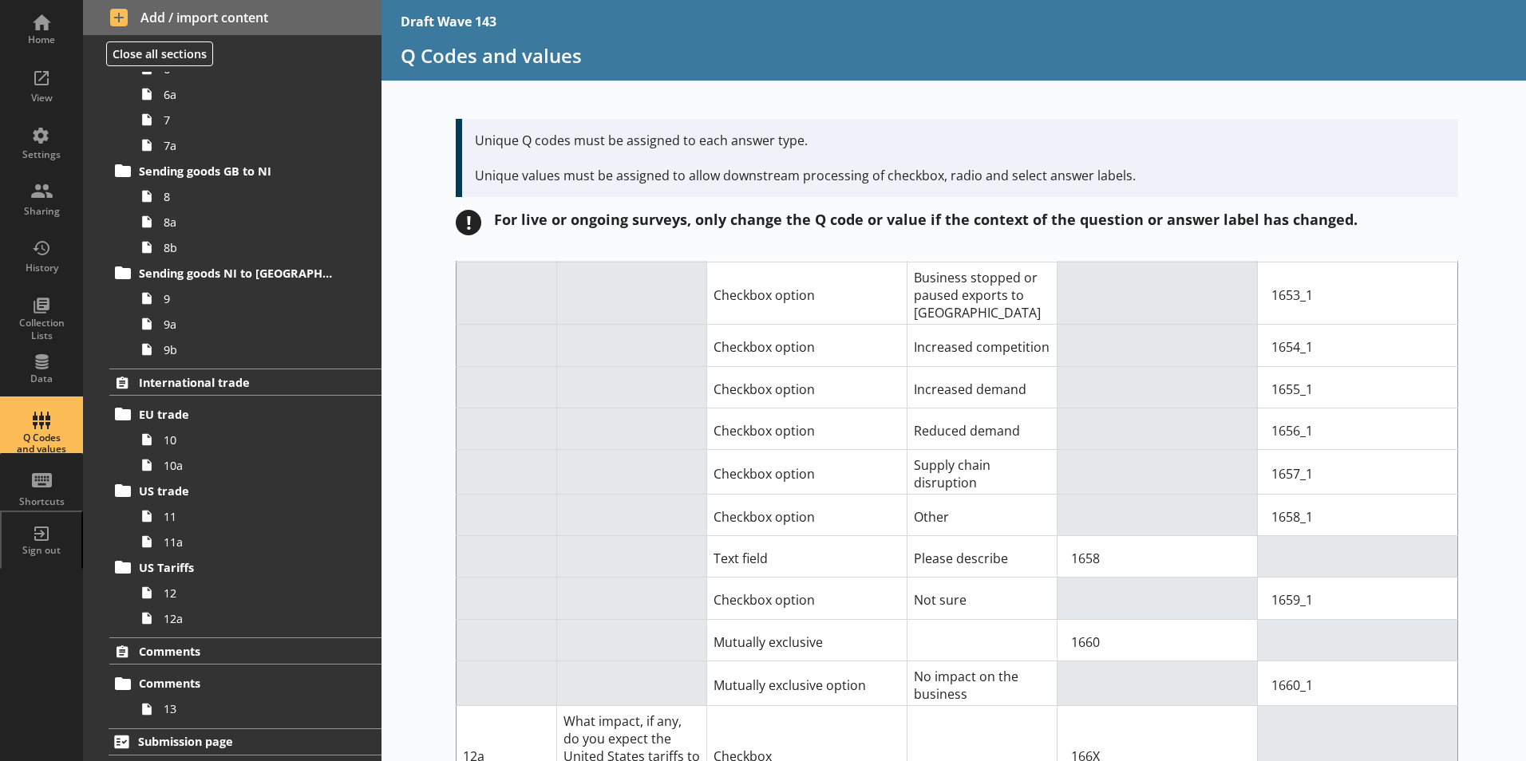
scroll to position [12849, 0]
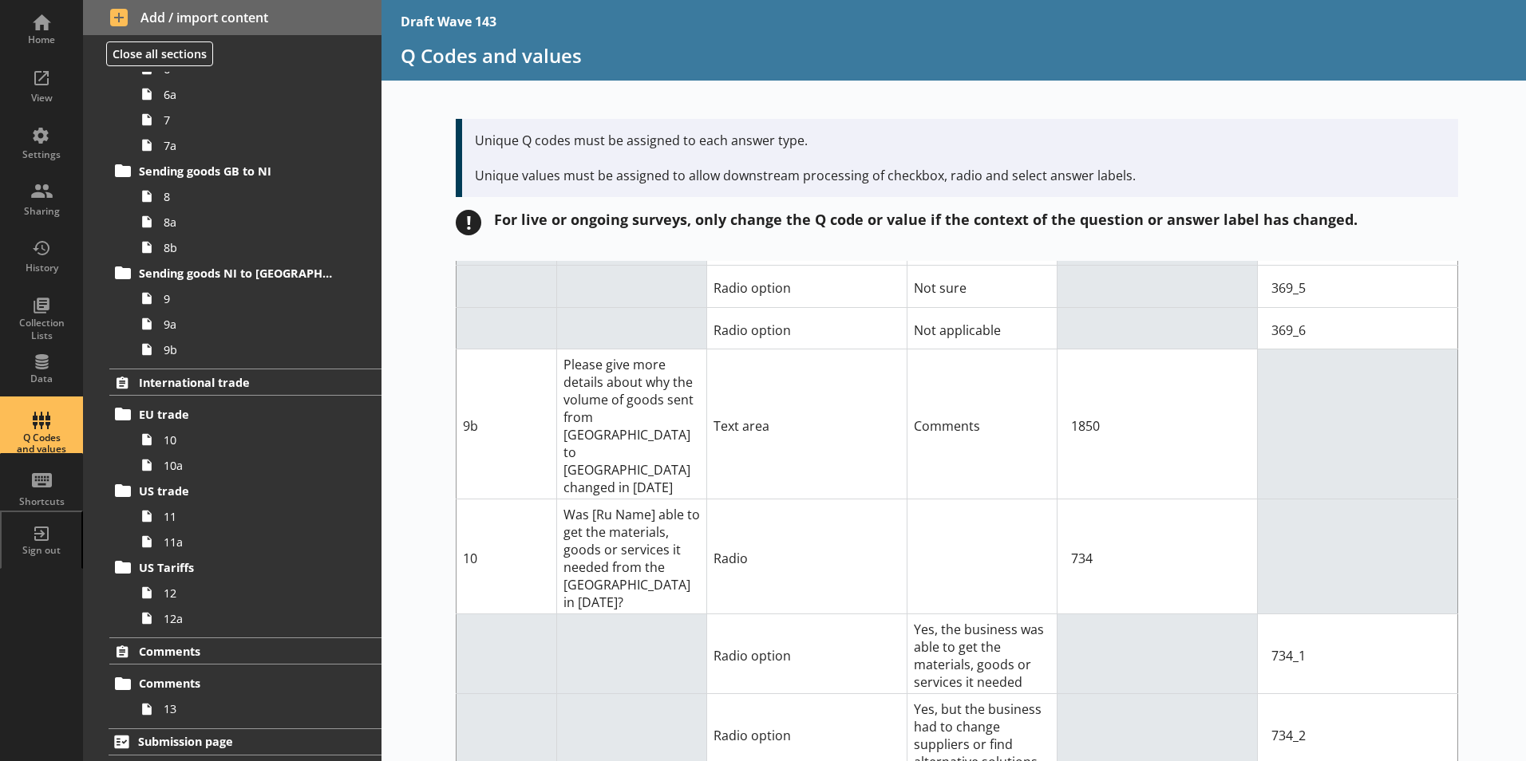
scroll to position [11333, 0]
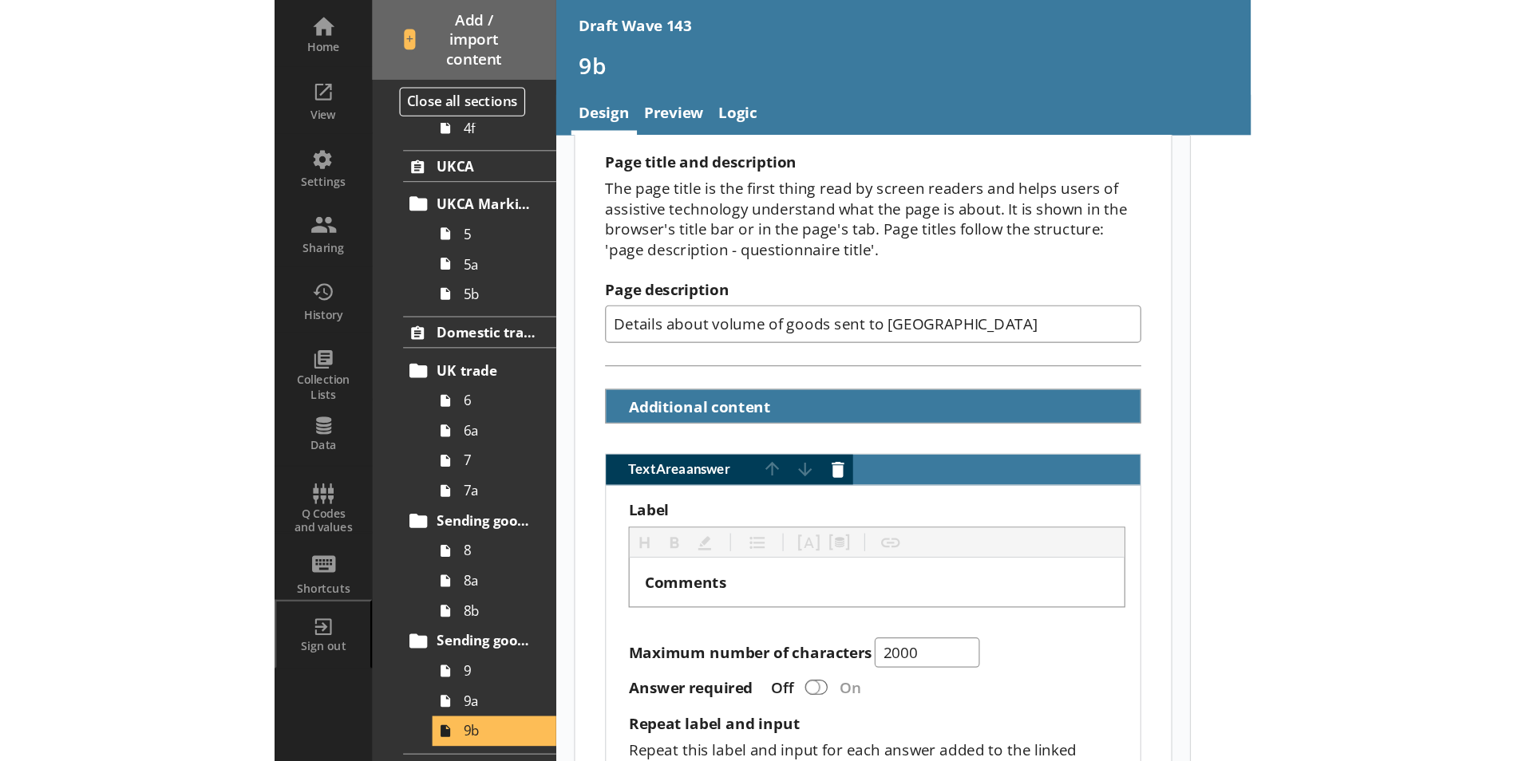
scroll to position [239, 0]
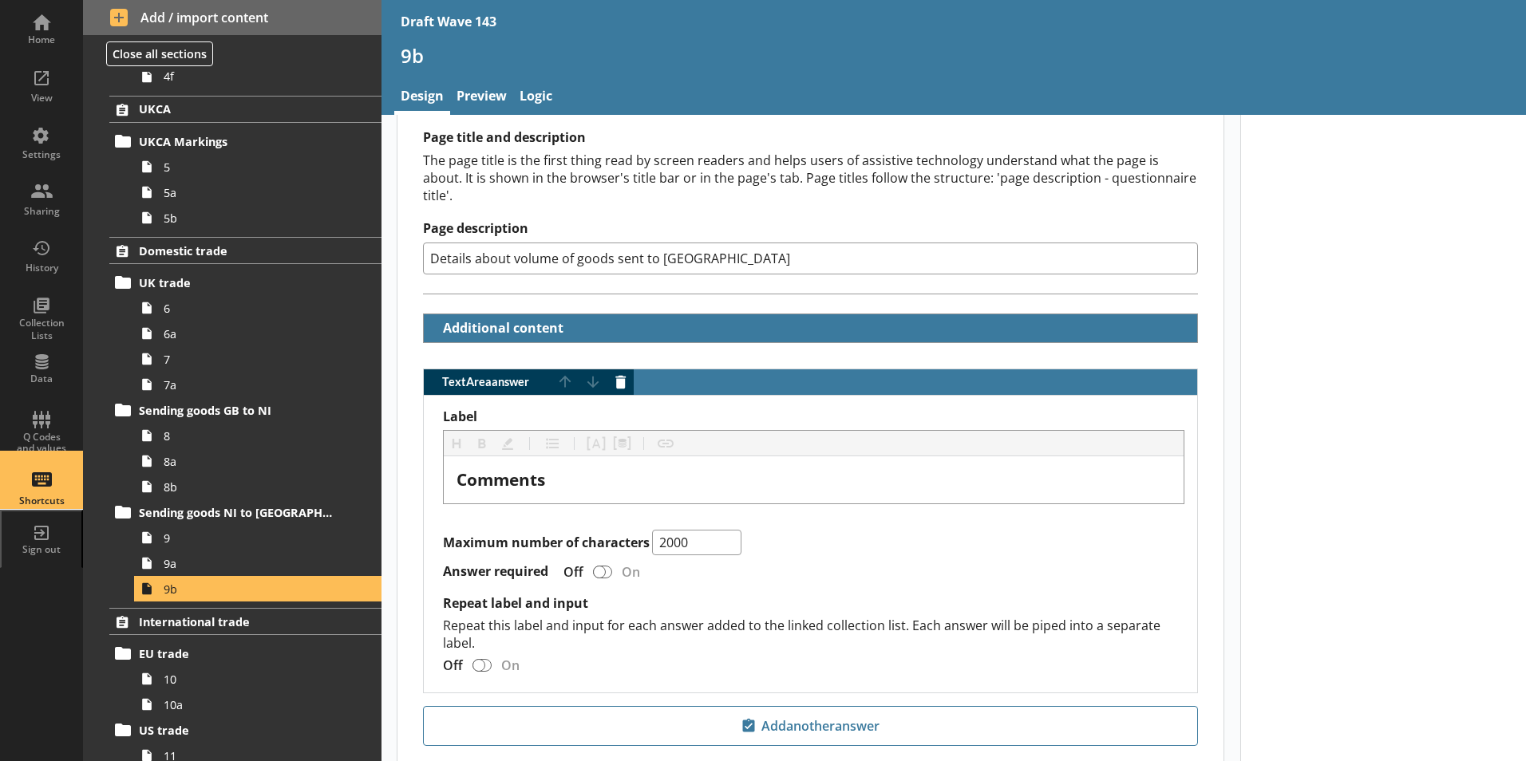
click at [45, 460] on link "Shortcuts" at bounding box center [41, 481] width 83 height 57
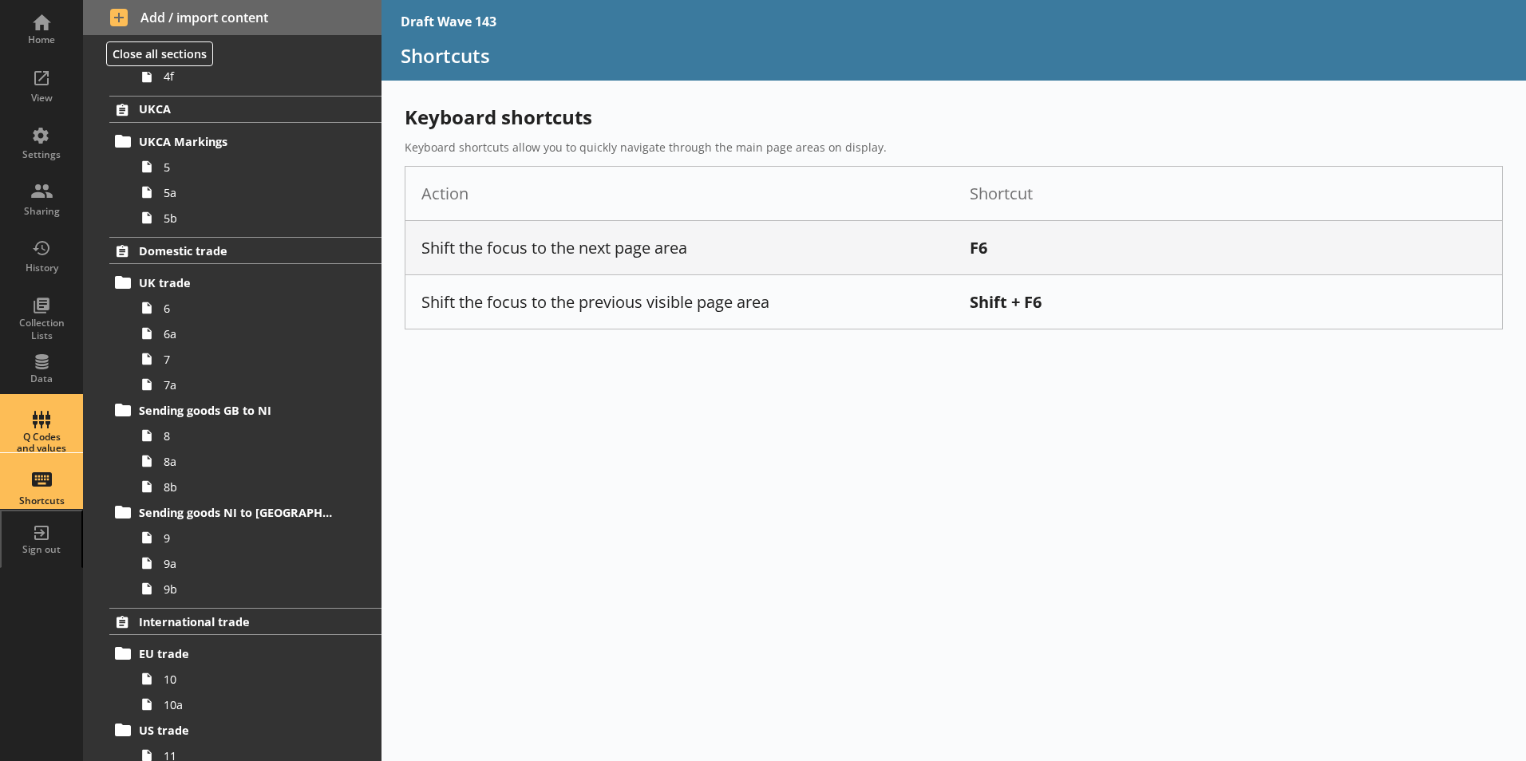
click at [42, 437] on div "Q Codes and values" at bounding box center [42, 443] width 56 height 23
